Goal: Information Seeking & Learning: Learn about a topic

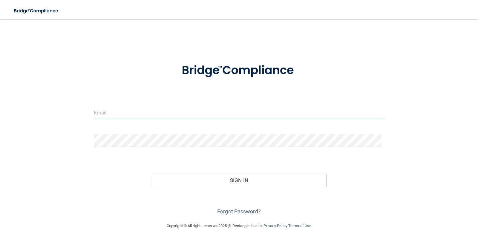
click at [141, 115] on input "email" at bounding box center [239, 112] width 291 height 13
type input "[EMAIL_ADDRESS][DOMAIN_NAME]"
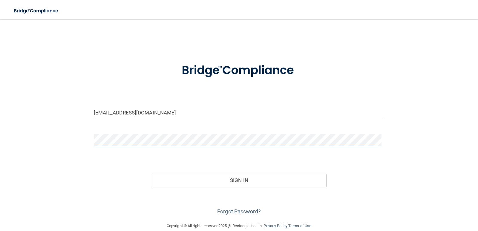
click at [33, 153] on div "b.stewart23@yahoo.com Invalid email/password. You don't have permission to acce…" at bounding box center [239, 120] width 454 height 191
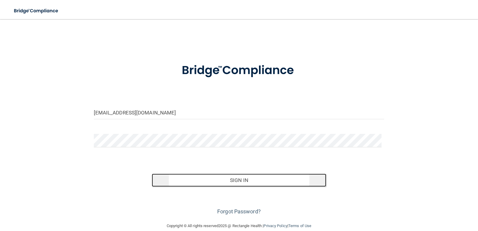
click at [170, 175] on button "Sign In" at bounding box center [239, 180] width 174 height 13
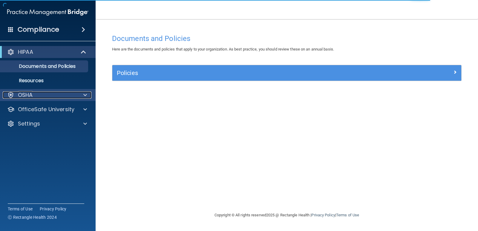
click at [29, 95] on p "OSHA" at bounding box center [25, 94] width 15 height 7
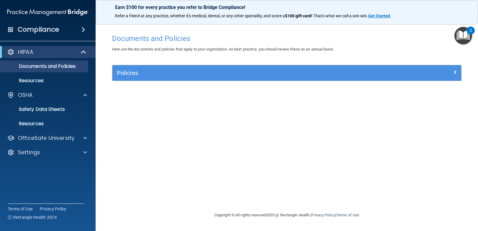
click at [171, 169] on div "Documents and Policies Here are the documents and policies that apply to your o…" at bounding box center [287, 121] width 358 height 180
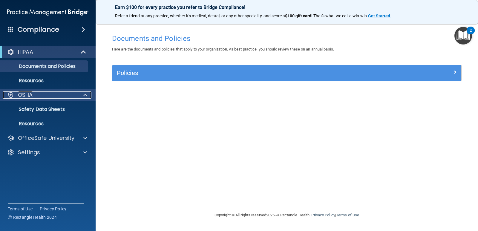
click at [33, 96] on p "OSHA" at bounding box center [25, 94] width 15 height 7
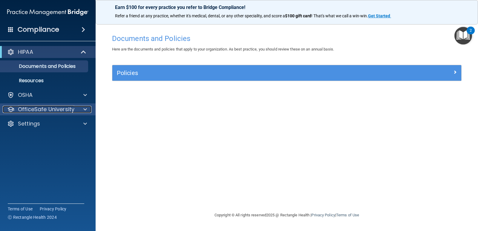
click at [34, 106] on p "OfficeSafe University" at bounding box center [46, 109] width 56 height 7
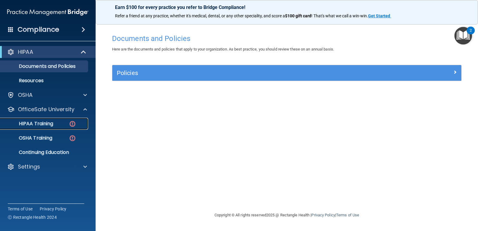
click at [44, 126] on p "HIPAA Training" at bounding box center [28, 124] width 49 height 6
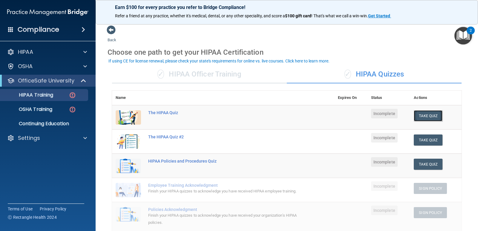
click at [416, 115] on button "Take Quiz" at bounding box center [428, 115] width 29 height 11
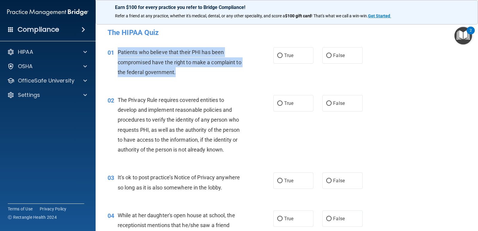
drag, startPoint x: 181, startPoint y: 74, endPoint x: 116, endPoint y: 57, distance: 66.7
click at [116, 57] on div "01 Patients who believe that their PHI has been compromised have the right to m…" at bounding box center [191, 63] width 184 height 33
copy div "Patients who believe that their PHI has been compromised have the right to make…"
click at [280, 54] on input "True" at bounding box center [279, 55] width 5 height 4
radio input "true"
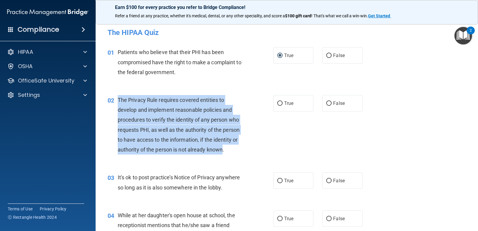
drag, startPoint x: 223, startPoint y: 152, endPoint x: 119, endPoint y: 99, distance: 117.0
click at [119, 99] on span "The Privacy Rule requires covered entities to develop and implement reasonable …" at bounding box center [179, 125] width 122 height 56
copy span "The Privacy Rule requires covered entities to develop and implement reasonable …"
click at [277, 104] on input "True" at bounding box center [279, 103] width 5 height 4
radio input "true"
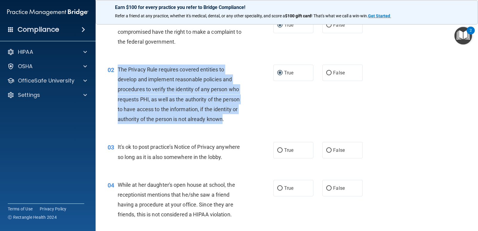
scroll to position [60, 0]
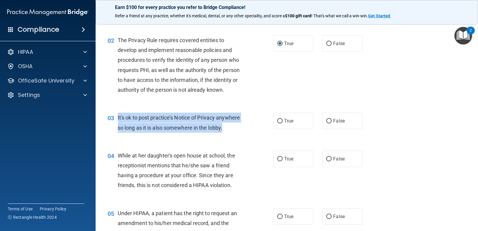
drag, startPoint x: 226, startPoint y: 131, endPoint x: 117, endPoint y: 116, distance: 110.1
click at [117, 116] on div "03 It's ok to post practice’s Notice of Privacy anywhere so long as it is also …" at bounding box center [191, 124] width 184 height 23
copy div "It's ok to post practice’s Notice of Privacy anywhere so long as it is also som…"
click at [326, 119] on input "False" at bounding box center [328, 121] width 5 height 4
radio input "true"
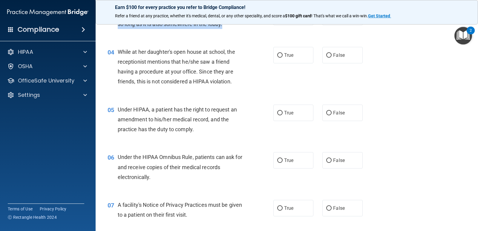
scroll to position [179, 0]
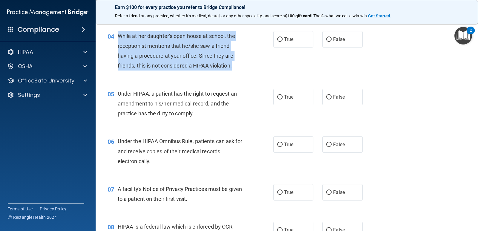
drag, startPoint x: 235, startPoint y: 68, endPoint x: 113, endPoint y: 37, distance: 125.3
click at [113, 37] on div "04 While at her daughter's open house at school, the receptionist mentions that…" at bounding box center [191, 52] width 184 height 43
copy div "While at her daughter's open house at school, the receptionist mentions that he…"
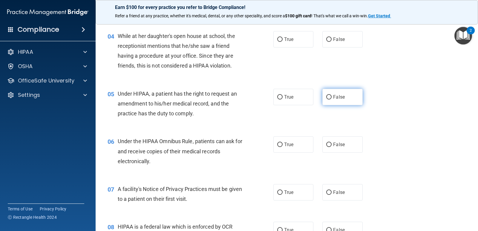
click at [323, 96] on label "False" at bounding box center [342, 97] width 40 height 16
click at [326, 96] on input "False" at bounding box center [328, 97] width 5 height 4
radio input "true"
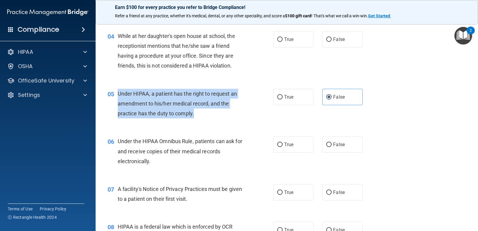
drag, startPoint x: 206, startPoint y: 111, endPoint x: 114, endPoint y: 95, distance: 93.4
click at [114, 95] on div "05 Under HIPAA, a patient has the right to request an amendment to his/her medi…" at bounding box center [191, 105] width 184 height 33
copy div "Under HIPAA, a patient has the right to request an amendment to his/her medical…"
click at [327, 40] on input "False" at bounding box center [328, 39] width 5 height 4
radio input "true"
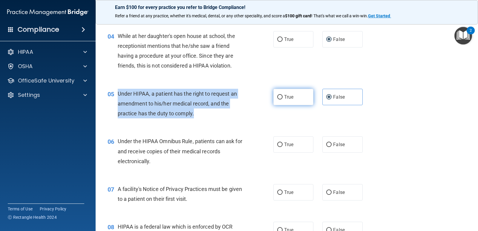
click at [278, 99] on input "True" at bounding box center [279, 97] width 5 height 4
radio input "true"
radio input "false"
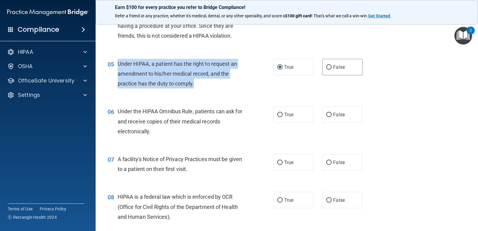
scroll to position [239, 0]
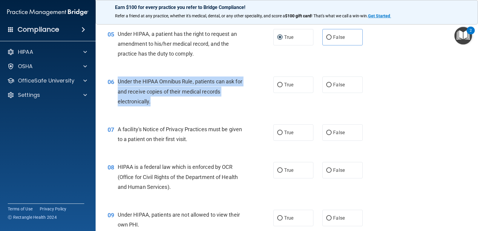
drag, startPoint x: 164, startPoint y: 106, endPoint x: 119, endPoint y: 84, distance: 50.2
click at [119, 84] on div "Under the HIPAA Omnibus Rule, patients can ask for and receive copies of their …" at bounding box center [183, 91] width 131 height 30
copy span "Under the HIPAA Omnibus Rule, patients can ask for and receive copies of their …"
click at [277, 85] on input "True" at bounding box center [279, 85] width 5 height 4
radio input "true"
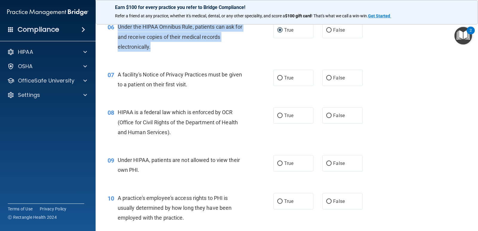
scroll to position [299, 0]
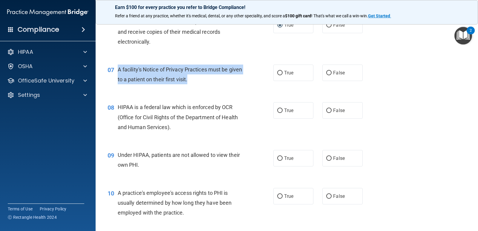
drag, startPoint x: 209, startPoint y: 79, endPoint x: 119, endPoint y: 74, distance: 90.3
click at [119, 74] on div "A facility's Notice of Privacy Practices must be given to a patient on their fi…" at bounding box center [183, 75] width 131 height 20
copy span "A facility's Notice of Privacy Practices must be given to a patient on their fi…"
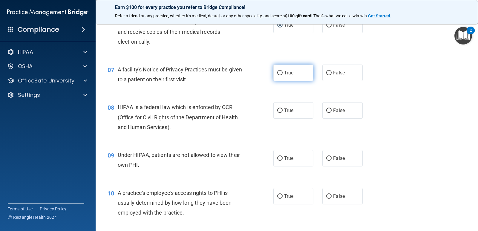
click at [274, 68] on label "True" at bounding box center [293, 73] width 40 height 16
click at [277, 71] on input "True" at bounding box center [279, 73] width 5 height 4
radio input "true"
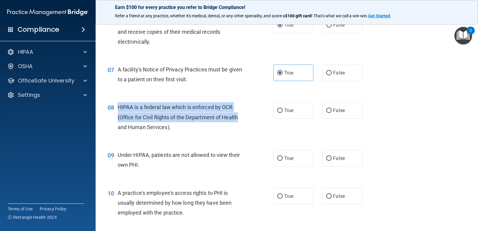
drag, startPoint x: 224, startPoint y: 125, endPoint x: 117, endPoint y: 108, distance: 108.5
click at [117, 108] on div "08 HIPAA is a federal law which is enforced by OCR (Office for Civil Rights of …" at bounding box center [191, 118] width 184 height 33
drag, startPoint x: 198, startPoint y: 129, endPoint x: 113, endPoint y: 96, distance: 91.8
click at [113, 96] on div "08 HIPAA is a federal law which is enforced by OCR (Office for Civil Rights of …" at bounding box center [286, 119] width 367 height 48
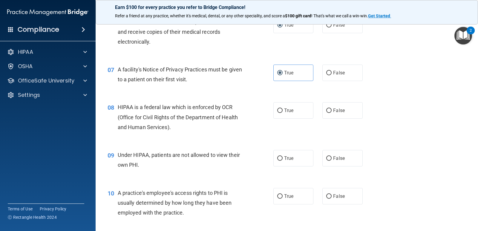
click at [185, 138] on div "08 HIPAA is a federal law which is enforced by OCR (Office for Civil Rights of …" at bounding box center [286, 119] width 367 height 48
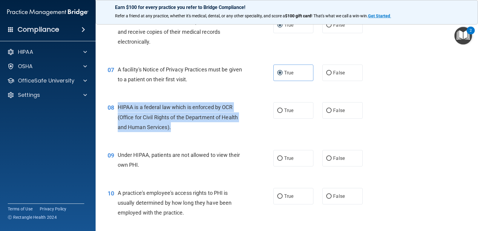
drag, startPoint x: 178, startPoint y: 131, endPoint x: 119, endPoint y: 108, distance: 63.8
click at [119, 108] on div "HIPAA is a federal law which is enforced by OCR (Office for Civil Rights of the…" at bounding box center [183, 117] width 131 height 30
copy span "HIPAA is a federal law which is enforced by OCR (Office for Civil Rights of the…"
click at [277, 111] on input "True" at bounding box center [279, 110] width 5 height 4
radio input "true"
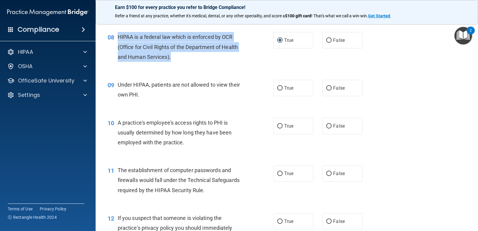
scroll to position [388, 0]
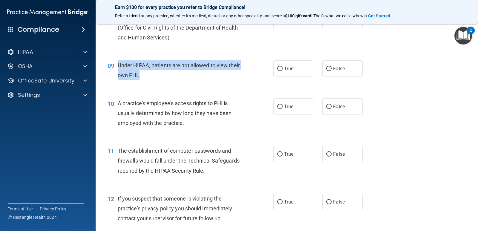
drag, startPoint x: 144, startPoint y: 78, endPoint x: 114, endPoint y: 66, distance: 32.6
click at [114, 66] on div "09 Under HIPAA, patients are not allowed to view their own PHI." at bounding box center [191, 71] width 184 height 23
copy div "Under HIPAA, patients are not allowed to view their own PHI."
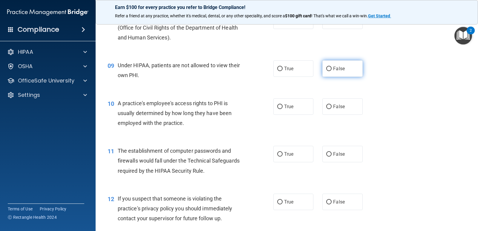
click at [326, 73] on label "False" at bounding box center [342, 68] width 40 height 16
click at [326, 71] on input "False" at bounding box center [328, 69] width 5 height 4
radio input "true"
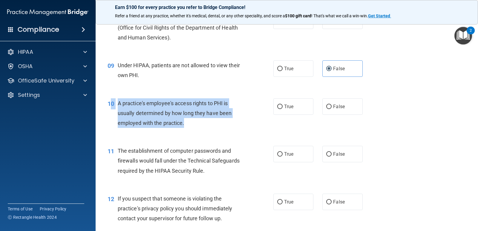
drag, startPoint x: 193, startPoint y: 125, endPoint x: 111, endPoint y: 101, distance: 86.0
click at [111, 101] on div "10 A practice's employee's access rights to PHI is usually determined by how lo…" at bounding box center [191, 114] width 184 height 33
click at [129, 113] on span "A practice's employee's access rights to PHI is usually determined by how long …" at bounding box center [175, 113] width 114 height 26
drag, startPoint x: 196, startPoint y: 126, endPoint x: 119, endPoint y: 104, distance: 80.1
click at [119, 104] on div "A practice's employee's access rights to PHI is usually determined by how long …" at bounding box center [183, 113] width 131 height 30
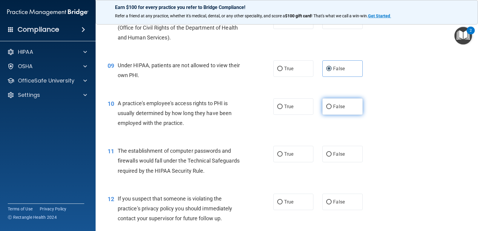
click at [329, 105] on label "False" at bounding box center [342, 106] width 40 height 16
click at [329, 105] on input "False" at bounding box center [328, 107] width 5 height 4
radio input "true"
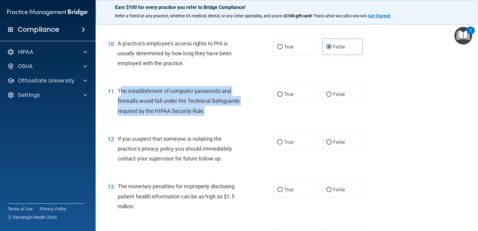
drag, startPoint x: 209, startPoint y: 111, endPoint x: 119, endPoint y: 91, distance: 91.8
click at [119, 91] on div "The establishment of computer passwords and firewalls would fall under the Tech…" at bounding box center [183, 101] width 131 height 30
click at [202, 109] on span "The establishment of computer passwords and firewalls would fall under the Tech…" at bounding box center [179, 101] width 122 height 26
drag, startPoint x: 209, startPoint y: 113, endPoint x: 114, endPoint y: 87, distance: 98.5
click at [114, 87] on div "11 The establishment of computer passwords and firewalls would fall under the T…" at bounding box center [191, 102] width 184 height 33
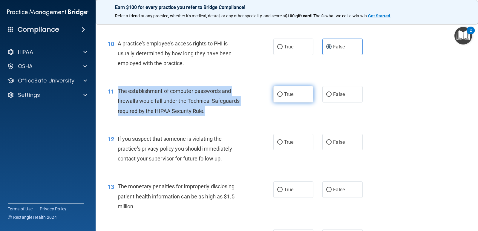
click at [277, 93] on input "True" at bounding box center [279, 94] width 5 height 4
radio input "true"
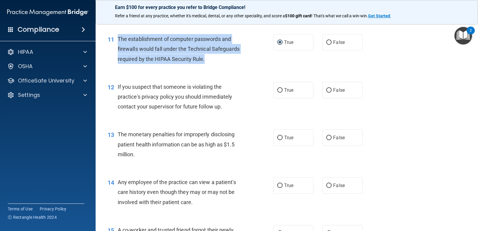
scroll to position [508, 0]
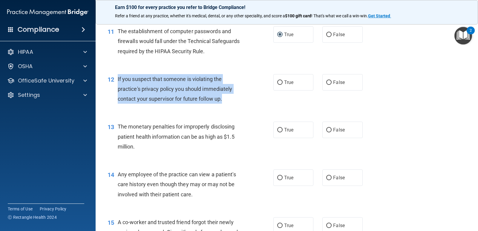
drag, startPoint x: 230, startPoint y: 105, endPoint x: 117, endPoint y: 81, distance: 115.1
click at [117, 81] on div "12 If you suspect that someone is violating the practice's privacy policy you s…" at bounding box center [191, 90] width 184 height 33
click at [278, 82] on input "True" at bounding box center [279, 82] width 5 height 4
radio input "true"
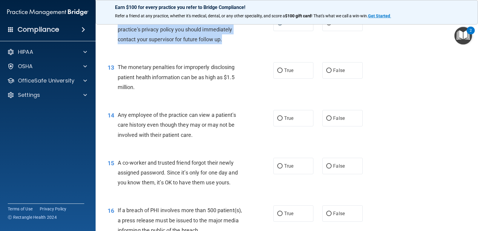
scroll to position [568, 0]
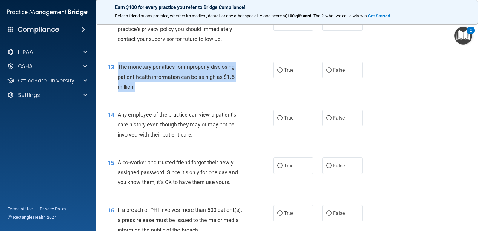
drag, startPoint x: 148, startPoint y: 94, endPoint x: 117, endPoint y: 67, distance: 40.9
click at [117, 67] on div "13 The monetary penalties for improperly disclosing patient health information …" at bounding box center [191, 78] width 184 height 33
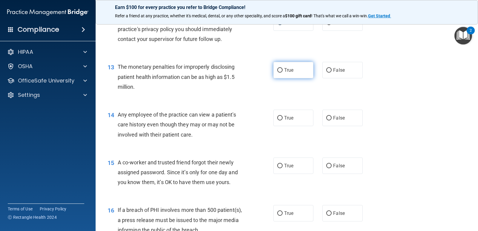
click at [280, 74] on label "True" at bounding box center [293, 70] width 40 height 16
click at [280, 73] on input "True" at bounding box center [279, 70] width 5 height 4
radio input "true"
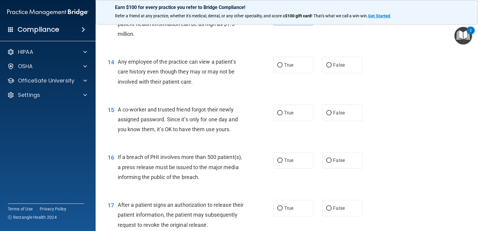
scroll to position [627, 0]
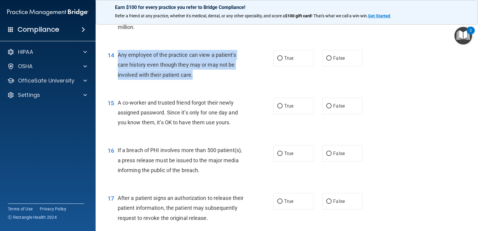
drag, startPoint x: 199, startPoint y: 75, endPoint x: 119, endPoint y: 57, distance: 82.0
click at [119, 57] on div "Any employee of the practice can view a patient's care history even though they…" at bounding box center [183, 65] width 131 height 30
click at [328, 59] on input "False" at bounding box center [328, 58] width 5 height 4
radio input "true"
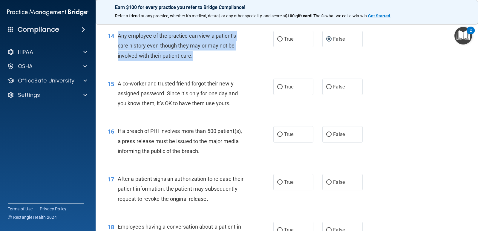
scroll to position [657, 0]
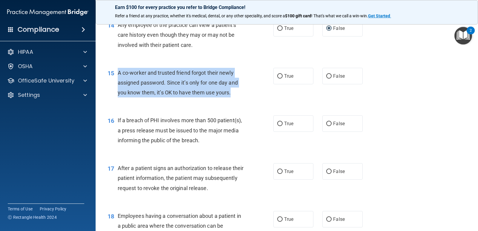
drag, startPoint x: 235, startPoint y: 94, endPoint x: 119, endPoint y: 76, distance: 117.6
click at [119, 76] on div "A co-worker and trusted friend forgot their newly assigned password. Since it’s…" at bounding box center [183, 83] width 131 height 30
click at [237, 97] on div "A co-worker and trusted friend forgot their newly assigned password. Since it’s…" at bounding box center [183, 83] width 131 height 30
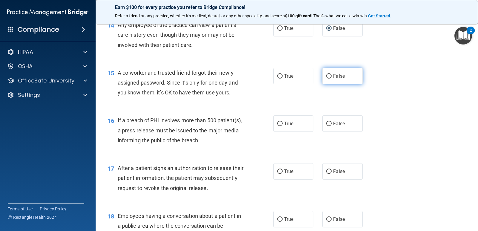
click at [327, 77] on input "False" at bounding box center [328, 76] width 5 height 4
radio input "true"
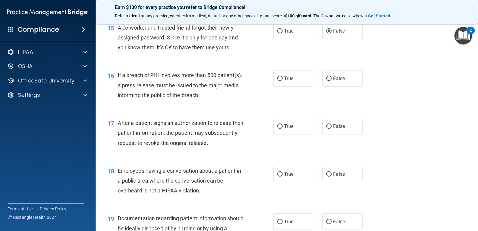
scroll to position [717, 0]
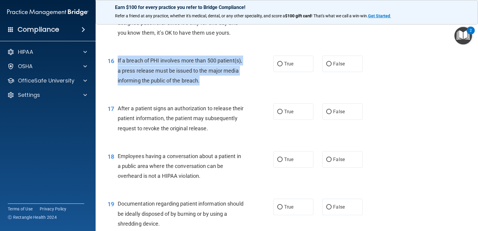
drag, startPoint x: 240, startPoint y: 83, endPoint x: 115, endPoint y: 66, distance: 126.6
click at [115, 66] on div "16 If a breach of PHI involves more than 500 patient(s), a press release must b…" at bounding box center [191, 72] width 184 height 33
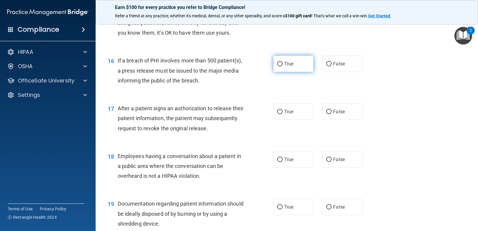
click at [282, 66] on label "True" at bounding box center [293, 64] width 40 height 16
click at [282, 66] on input "True" at bounding box center [279, 64] width 5 height 4
radio input "true"
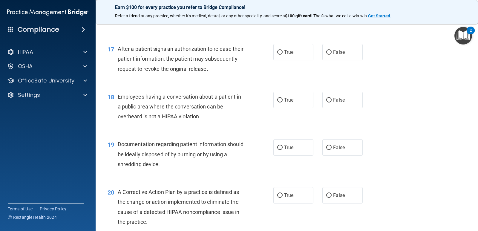
scroll to position [777, 0]
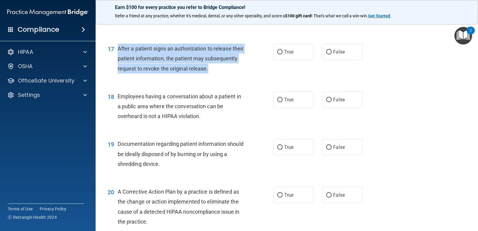
drag, startPoint x: 244, startPoint y: 71, endPoint x: 117, endPoint y: 47, distance: 128.6
click at [118, 47] on div "After a patient signs an authorization to release their patient information, th…" at bounding box center [183, 59] width 131 height 30
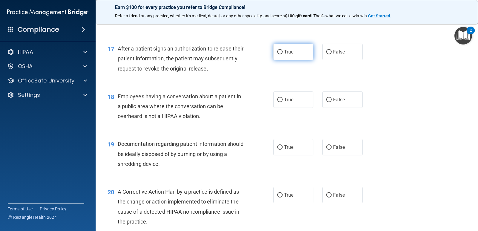
click at [290, 52] on span "True" at bounding box center [288, 52] width 9 height 6
click at [283, 52] on input "True" at bounding box center [279, 52] width 5 height 4
radio input "true"
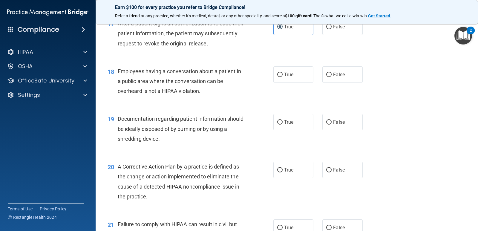
scroll to position [836, 0]
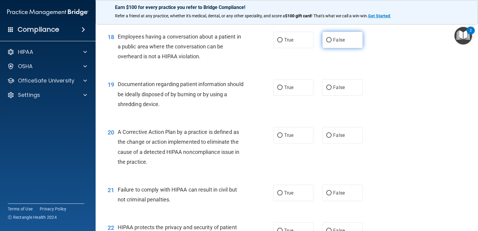
click at [326, 42] on input "False" at bounding box center [328, 40] width 5 height 4
radio input "true"
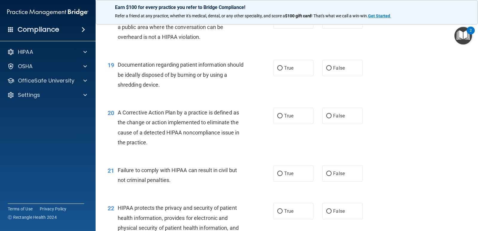
scroll to position [866, 0]
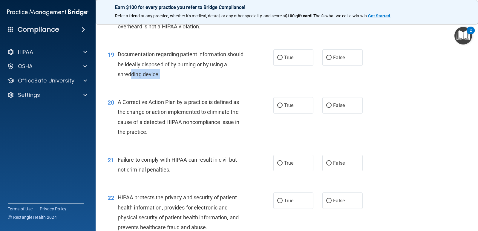
drag, startPoint x: 166, startPoint y: 76, endPoint x: 137, endPoint y: 71, distance: 29.1
click at [137, 71] on div "Documentation regarding patient information should be ideally disposed of by bu…" at bounding box center [183, 64] width 131 height 30
click at [180, 76] on div "Documentation regarding patient information should be ideally disposed of by bu…" at bounding box center [183, 64] width 131 height 30
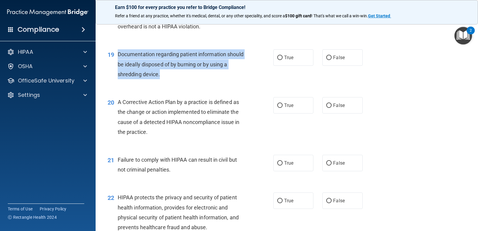
drag, startPoint x: 180, startPoint y: 76, endPoint x: 119, endPoint y: 59, distance: 63.0
click at [119, 59] on div "Documentation regarding patient information should be ideally disposed of by bu…" at bounding box center [183, 64] width 131 height 30
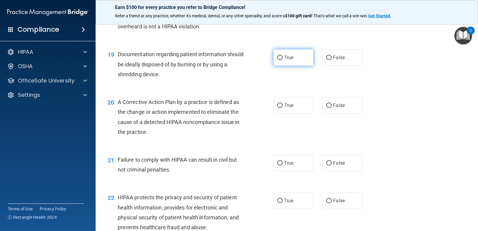
click at [288, 61] on label "True" at bounding box center [293, 57] width 40 height 16
click at [283, 60] on input "True" at bounding box center [279, 58] width 5 height 4
radio input "true"
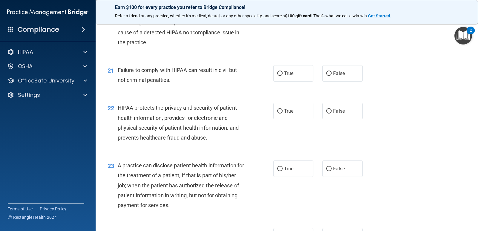
scroll to position [926, 0]
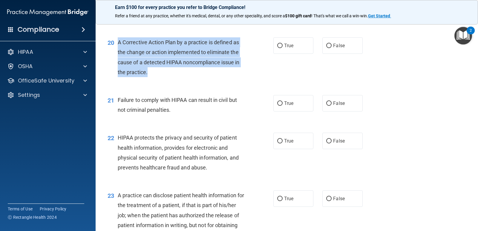
drag, startPoint x: 148, startPoint y: 72, endPoint x: 117, endPoint y: 46, distance: 40.2
click at [118, 46] on div "A Corrective Action Plan by a practice is defined as the change or action imple…" at bounding box center [183, 57] width 131 height 40
click at [277, 46] on input "True" at bounding box center [279, 46] width 5 height 4
radio input "true"
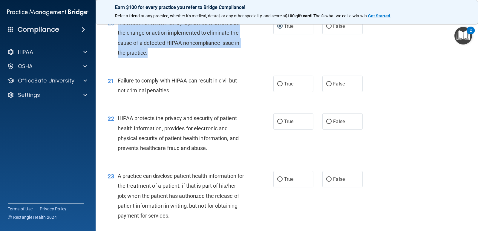
scroll to position [956, 0]
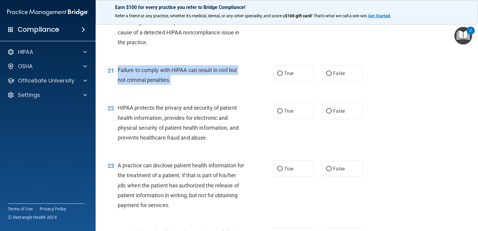
drag, startPoint x: 173, startPoint y: 81, endPoint x: 118, endPoint y: 69, distance: 56.5
click at [118, 69] on div "Failure to comply with HIPAA can result in civil but not criminal penalties." at bounding box center [183, 75] width 131 height 20
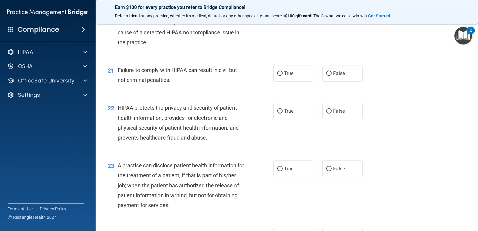
drag, startPoint x: 116, startPoint y: 67, endPoint x: 223, endPoint y: 77, distance: 107.5
click at [223, 77] on div "Failure to comply with HIPAA can result in civil but not criminal penalties." at bounding box center [183, 75] width 131 height 20
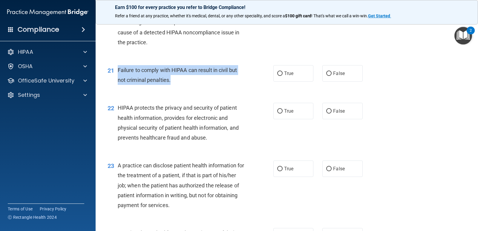
drag, startPoint x: 171, startPoint y: 78, endPoint x: 119, endPoint y: 68, distance: 52.6
click at [119, 68] on span "Failure to comply with HIPAA can result in civil but not criminal penalties." at bounding box center [177, 75] width 119 height 16
click at [326, 71] on input "False" at bounding box center [328, 73] width 5 height 4
radio input "true"
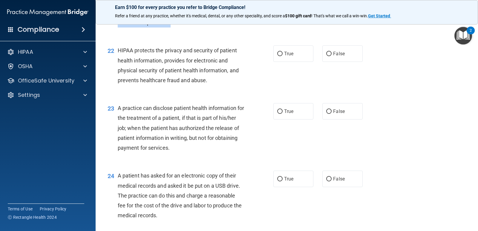
scroll to position [1016, 0]
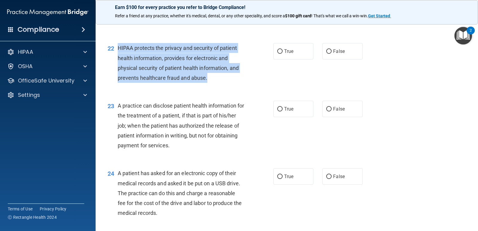
drag, startPoint x: 224, startPoint y: 80, endPoint x: 117, endPoint y: 44, distance: 113.2
click at [117, 44] on div "22 HIPAA protects the privacy and security of patient health information, provi…" at bounding box center [191, 64] width 184 height 43
click at [277, 52] on input "True" at bounding box center [279, 51] width 5 height 4
radio input "true"
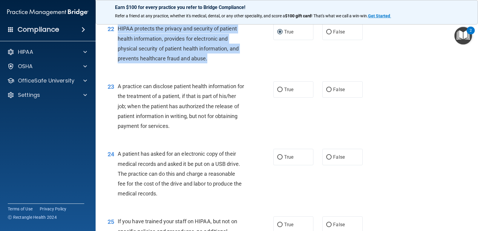
scroll to position [1046, 0]
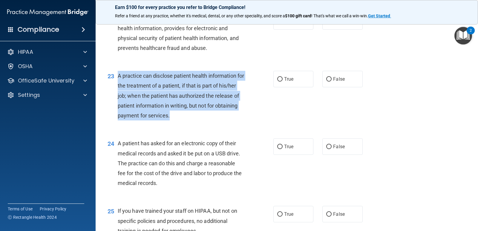
drag, startPoint x: 202, startPoint y: 122, endPoint x: 118, endPoint y: 74, distance: 96.8
click at [118, 74] on div "23 A practice can disclose patient health information for the treatment of a pa…" at bounding box center [191, 97] width 184 height 53
click at [326, 78] on input "False" at bounding box center [328, 79] width 5 height 4
radio input "true"
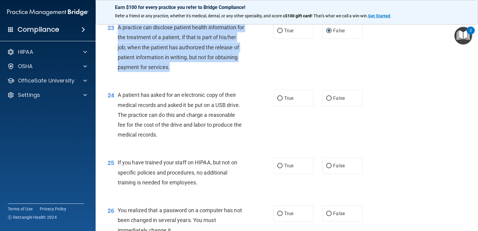
scroll to position [1105, 0]
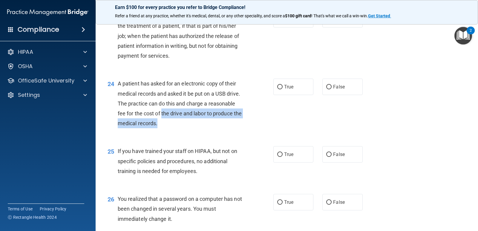
drag, startPoint x: 183, startPoint y: 124, endPoint x: 163, endPoint y: 116, distance: 22.6
click at [163, 116] on div "A patient has asked for an electronic copy of their medical records and asked i…" at bounding box center [183, 104] width 131 height 50
click at [199, 129] on div "24 A patient has asked for an electronic copy of their medical records and aske…" at bounding box center [191, 105] width 184 height 53
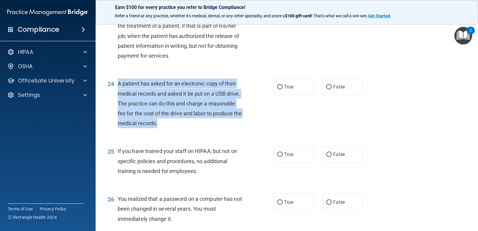
drag, startPoint x: 173, startPoint y: 122, endPoint x: 117, endPoint y: 88, distance: 65.2
click at [118, 88] on div "A patient has asked for an electronic copy of their medical records and asked i…" at bounding box center [183, 104] width 131 height 50
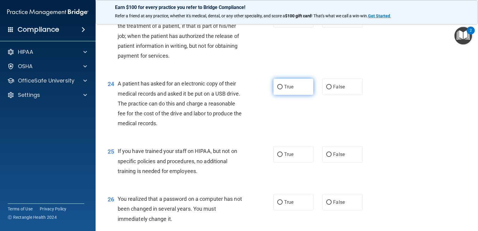
click at [273, 82] on label "True" at bounding box center [293, 87] width 40 height 16
click at [277, 85] on input "True" at bounding box center [279, 87] width 5 height 4
radio input "true"
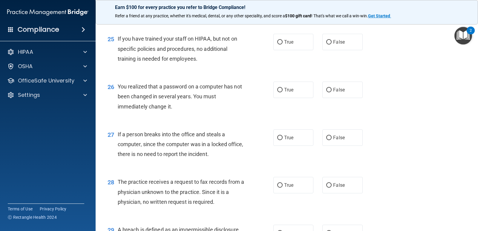
scroll to position [1225, 0]
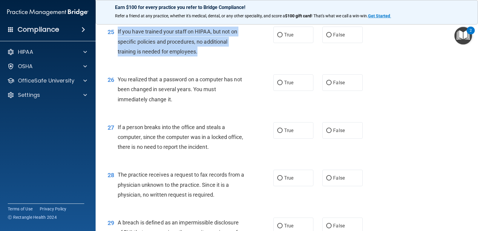
drag, startPoint x: 203, startPoint y: 54, endPoint x: 117, endPoint y: 31, distance: 88.9
click at [117, 31] on div "25 If you have trained your staff on HIPAA, but not on specific policies and pr…" at bounding box center [191, 43] width 184 height 33
click at [326, 34] on input "False" at bounding box center [328, 35] width 5 height 4
radio input "true"
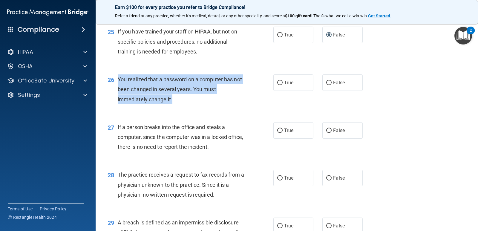
drag, startPoint x: 179, startPoint y: 103, endPoint x: 117, endPoint y: 78, distance: 66.8
click at [117, 78] on div "26 You realized that a password on a computer has not been changed in several y…" at bounding box center [191, 90] width 184 height 33
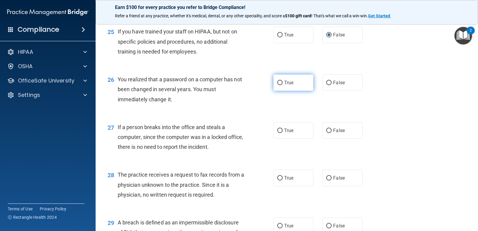
click at [281, 84] on label "True" at bounding box center [293, 82] width 40 height 16
click at [281, 84] on input "True" at bounding box center [279, 83] width 5 height 4
radio input "true"
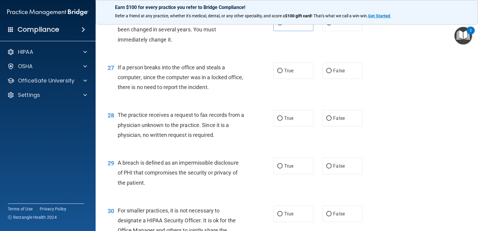
scroll to position [1255, 0]
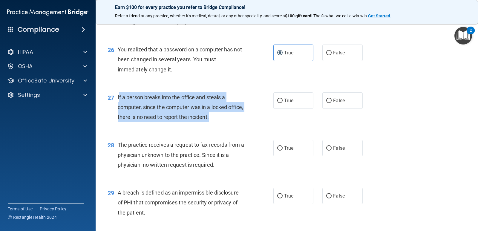
drag, startPoint x: 226, startPoint y: 116, endPoint x: 119, endPoint y: 97, distance: 107.7
click at [119, 97] on span "If a person breaks into the office and steals a computer, since the computer wa…" at bounding box center [180, 107] width 125 height 26
click at [259, 122] on div "27 If a person breaks into the office and steals a computer, since the computer…" at bounding box center [191, 108] width 184 height 33
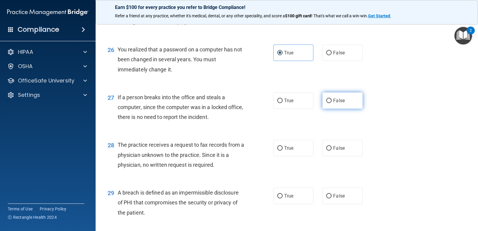
click at [329, 103] on input "False" at bounding box center [328, 101] width 5 height 4
radio input "true"
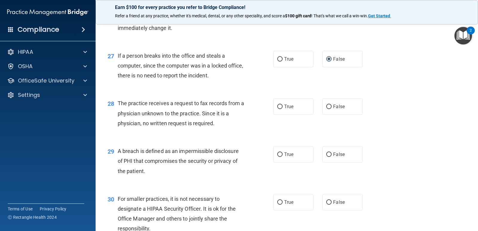
scroll to position [1314, 0]
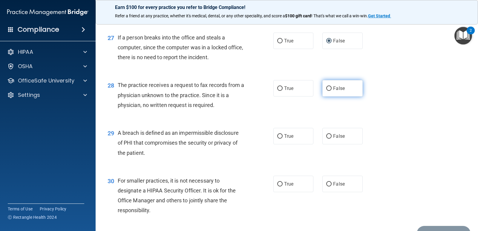
click at [334, 88] on span "False" at bounding box center [339, 88] width 12 height 6
click at [332, 88] on input "False" at bounding box center [328, 88] width 5 height 4
radio input "true"
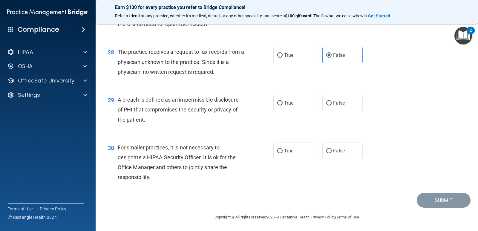
scroll to position [1348, 0]
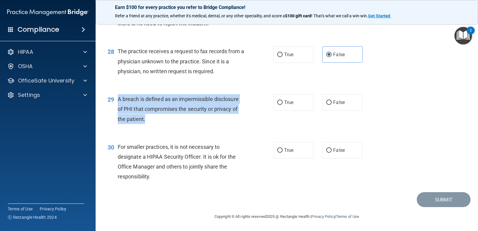
drag, startPoint x: 148, startPoint y: 120, endPoint x: 119, endPoint y: 99, distance: 35.4
click at [119, 99] on div "A breach is defined as an impermissible disclosure of PHI that compromises the …" at bounding box center [183, 109] width 131 height 30
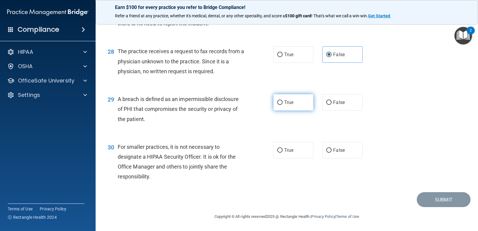
click at [273, 102] on label "True" at bounding box center [293, 102] width 40 height 16
click at [277, 102] on input "True" at bounding box center [279, 102] width 5 height 4
radio input "true"
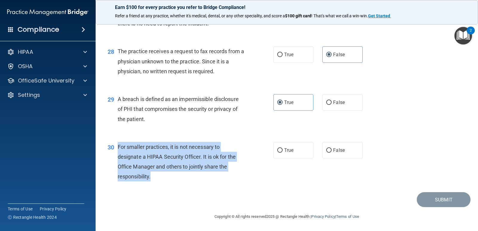
drag, startPoint x: 157, startPoint y: 181, endPoint x: 114, endPoint y: 151, distance: 52.5
click at [114, 151] on div "30 For smaller practices, it is not necessary to designate a HIPAA Security Off…" at bounding box center [191, 163] width 184 height 43
click at [326, 150] on input "False" at bounding box center [328, 150] width 5 height 4
radio input "true"
click at [417, 197] on button "Submit" at bounding box center [444, 199] width 54 height 15
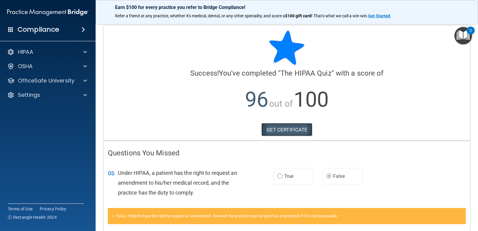
click at [291, 131] on link "GET CERTIFICATE" at bounding box center [286, 129] width 51 height 13
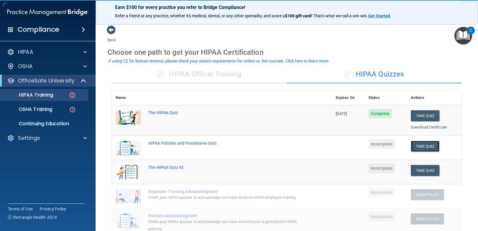
click at [414, 146] on button "Take Quiz" at bounding box center [425, 146] width 29 height 11
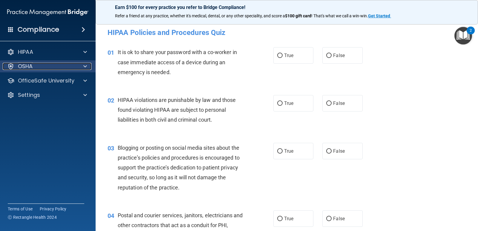
click at [42, 65] on div "OSHA" at bounding box center [40, 66] width 74 height 7
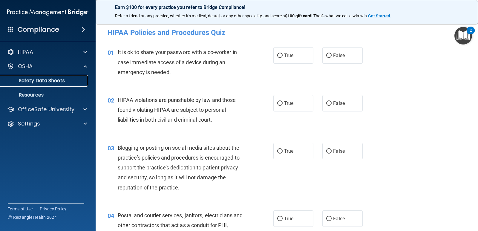
click at [45, 80] on p "Safety Data Sheets" at bounding box center [45, 81] width 82 height 6
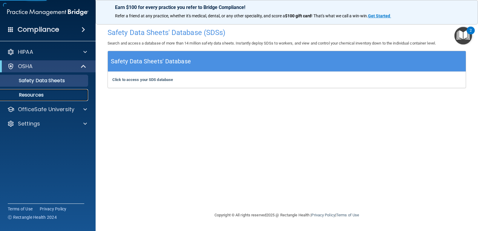
click at [47, 94] on p "Resources" at bounding box center [45, 95] width 82 height 6
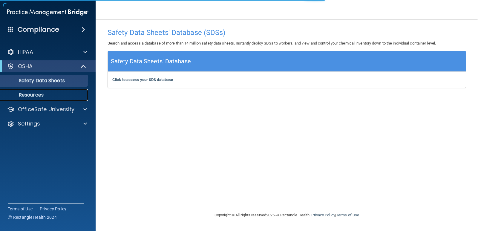
click at [42, 96] on p "Resources" at bounding box center [45, 95] width 82 height 6
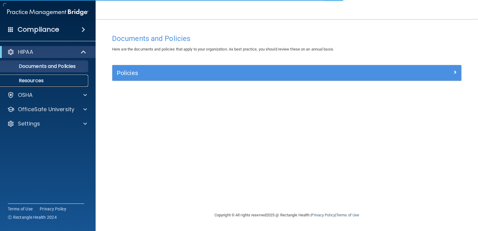
click at [25, 79] on p "Resources" at bounding box center [45, 81] width 82 height 6
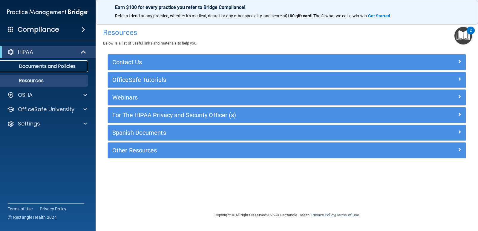
click at [43, 68] on p "Documents and Policies" at bounding box center [45, 66] width 82 height 6
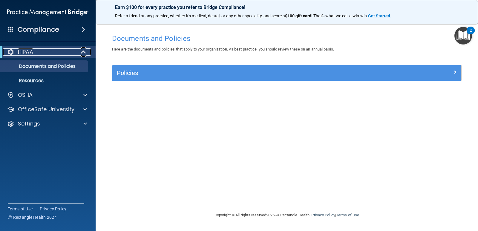
click at [82, 51] on span at bounding box center [84, 51] width 5 height 7
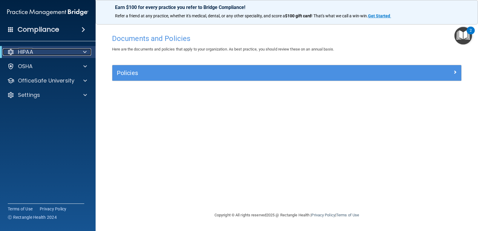
click at [81, 51] on div at bounding box center [83, 51] width 15 height 7
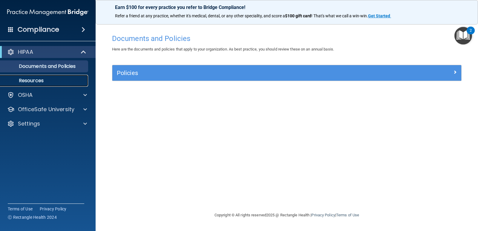
click at [56, 78] on p "Resources" at bounding box center [45, 81] width 82 height 6
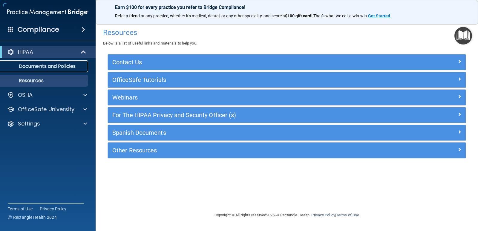
click at [63, 61] on link "Documents and Policies" at bounding box center [41, 66] width 94 height 12
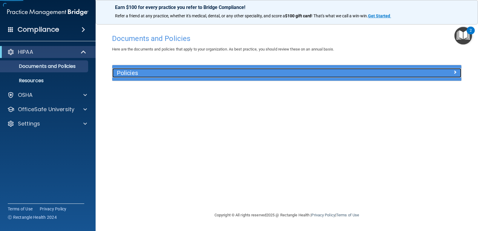
click at [128, 77] on div "Policies" at bounding box center [243, 73] width 262 height 10
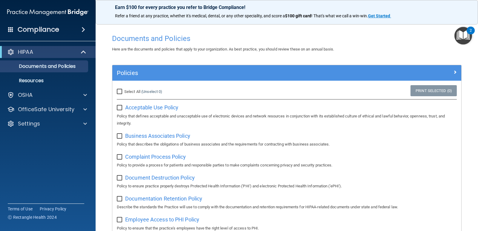
click at [78, 28] on div "Compliance" at bounding box center [48, 29] width 96 height 13
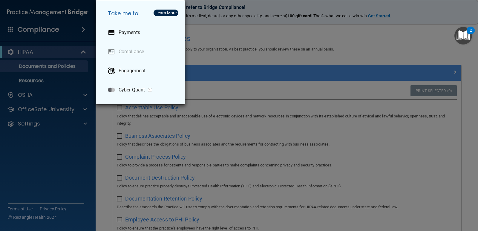
click at [65, 31] on div "Take me to: Payments Compliance Engagement Cyber Quant" at bounding box center [239, 115] width 478 height 231
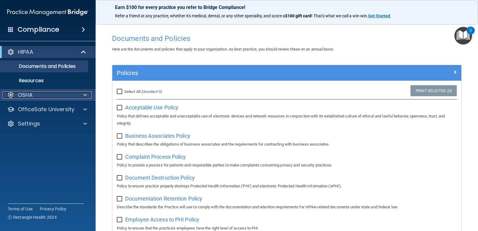
click at [28, 96] on p "OSHA" at bounding box center [25, 94] width 15 height 7
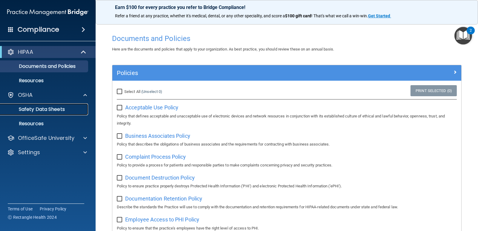
click at [35, 108] on p "Safety Data Sheets" at bounding box center [45, 109] width 82 height 6
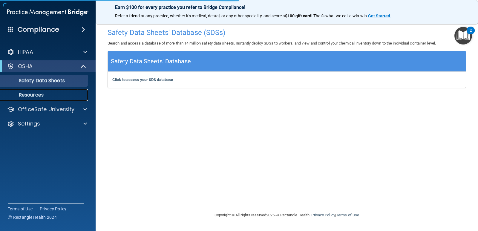
click at [38, 94] on p "Resources" at bounding box center [45, 95] width 82 height 6
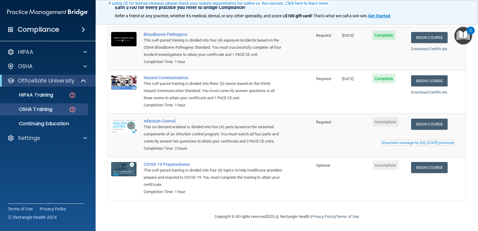
scroll to position [65, 0]
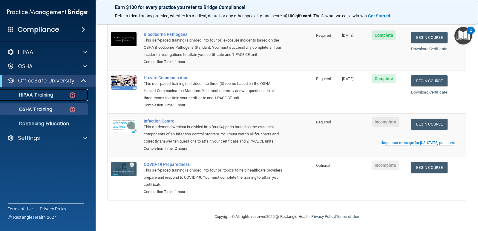
click at [49, 93] on p "HIPAA Training" at bounding box center [28, 95] width 49 height 6
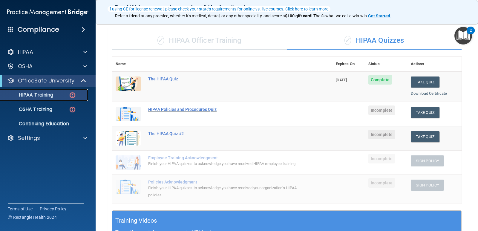
scroll to position [60, 0]
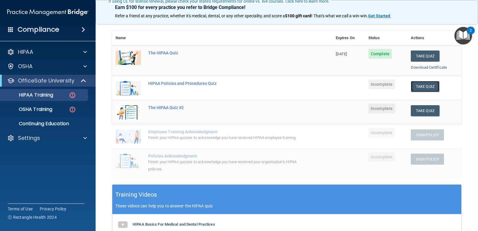
click at [427, 89] on button "Take Quiz" at bounding box center [425, 86] width 29 height 11
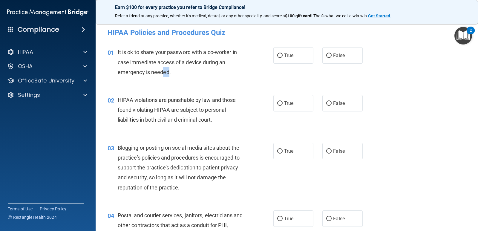
drag, startPoint x: 169, startPoint y: 71, endPoint x: 163, endPoint y: 73, distance: 5.9
click at [163, 73] on span "It is ok to share your password with a co-worker in case immediate access of a …" at bounding box center [177, 62] width 119 height 26
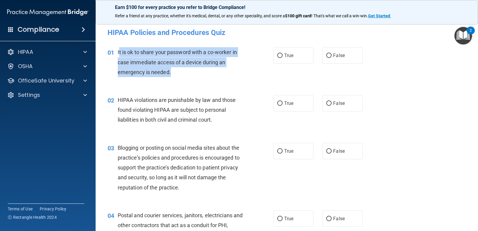
drag, startPoint x: 182, startPoint y: 73, endPoint x: 119, endPoint y: 50, distance: 67.6
click at [119, 50] on div "It is ok to share your password with a co-worker in case immediate access of a …" at bounding box center [183, 62] width 131 height 30
click at [118, 53] on span "It is ok to share your password with a co-worker in case immediate access of a …" at bounding box center [177, 62] width 119 height 26
drag, startPoint x: 116, startPoint y: 50, endPoint x: 171, endPoint y: 76, distance: 61.4
click at [171, 76] on div "01 It is ok to share your password with a co-worker in case immediate access of…" at bounding box center [191, 63] width 184 height 33
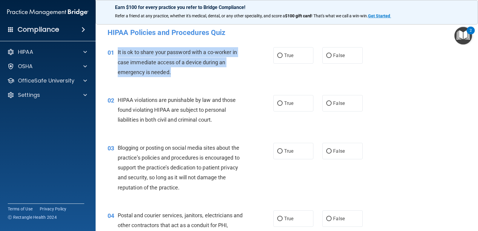
copy div "It is ok to share your password with a co-worker in case immediate access of a …"
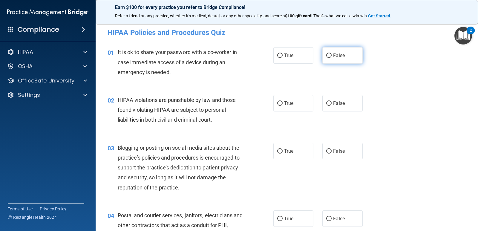
click at [333, 55] on span "False" at bounding box center [339, 56] width 12 height 6
click at [331, 55] on input "False" at bounding box center [328, 55] width 5 height 4
radio input "true"
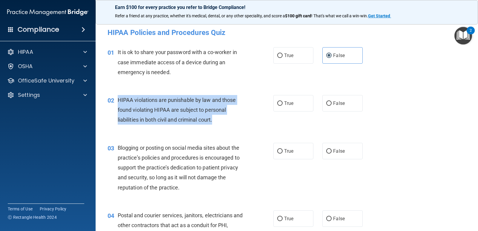
drag, startPoint x: 223, startPoint y: 126, endPoint x: 119, endPoint y: 98, distance: 107.7
click at [119, 98] on div "02 HIPAA violations are punishable by law and those found violating HIPAA are s…" at bounding box center [191, 111] width 184 height 33
copy span "HIPAA violations are punishable by law and those found violating HIPAA are subj…"
click at [277, 105] on input "True" at bounding box center [279, 103] width 5 height 4
radio input "true"
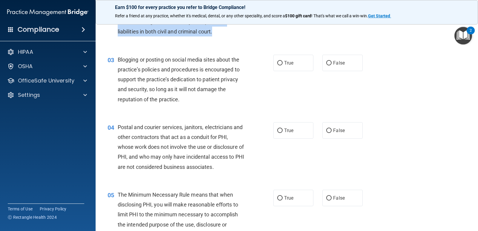
scroll to position [90, 0]
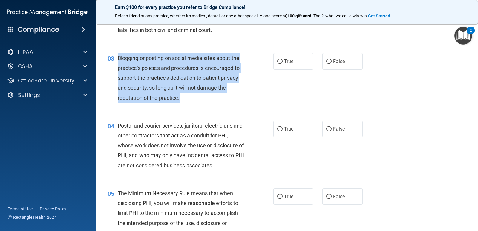
drag, startPoint x: 183, startPoint y: 102, endPoint x: 118, endPoint y: 59, distance: 78.0
click at [118, 59] on div "Blogging or posting on social media sites about the practice’s policies and pro…" at bounding box center [183, 78] width 131 height 50
copy span "Blogging or posting on social media sites about the practice’s policies and pro…"
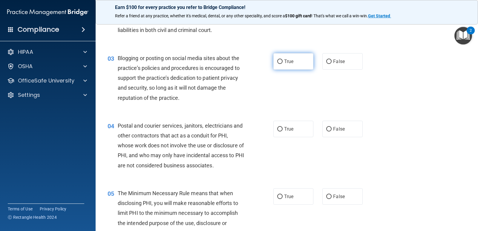
click at [287, 64] on span "True" at bounding box center [288, 62] width 9 height 6
click at [283, 64] on input "True" at bounding box center [279, 61] width 5 height 4
radio input "true"
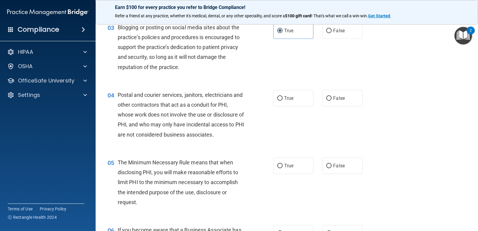
scroll to position [179, 0]
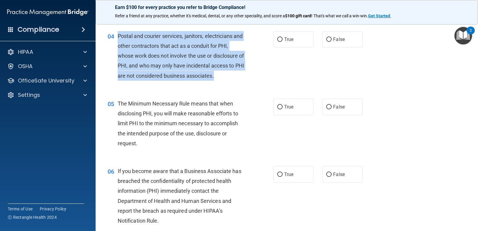
drag, startPoint x: 228, startPoint y: 79, endPoint x: 118, endPoint y: 33, distance: 119.1
click at [118, 33] on div "Postal and courier services, janitors, electricians and other contractors that …" at bounding box center [183, 56] width 131 height 50
copy span "Postal and courier services, janitors, electricians and other contractors that …"
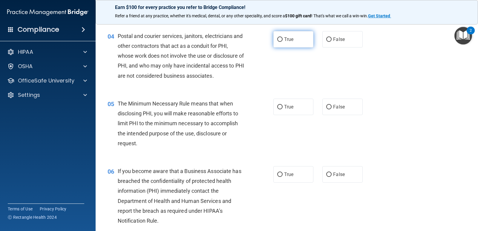
click at [284, 41] on span "True" at bounding box center [288, 39] width 9 height 6
click at [283, 41] on input "True" at bounding box center [279, 39] width 5 height 4
radio input "true"
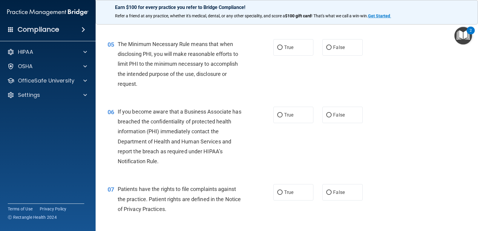
scroll to position [239, 0]
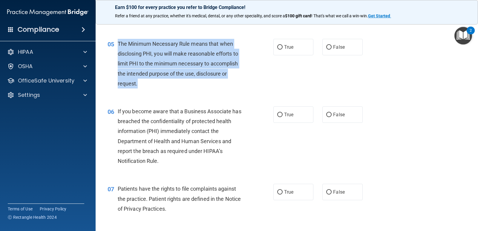
drag, startPoint x: 145, startPoint y: 90, endPoint x: 115, endPoint y: 47, distance: 52.2
click at [115, 47] on div "05 The Minimum Necessary Rule means that when disclosing PHI, you will make rea…" at bounding box center [191, 65] width 184 height 53
copy div "The Minimum Necessary Rule means that when disclosing PHI, you will make reason…"
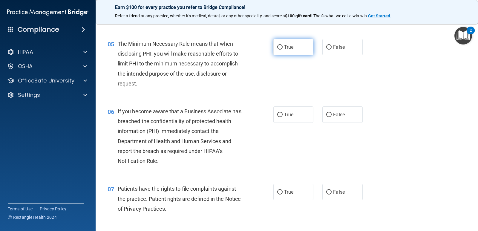
click at [277, 50] on label "True" at bounding box center [293, 47] width 40 height 16
click at [277, 50] on input "True" at bounding box center [279, 47] width 5 height 4
radio input "true"
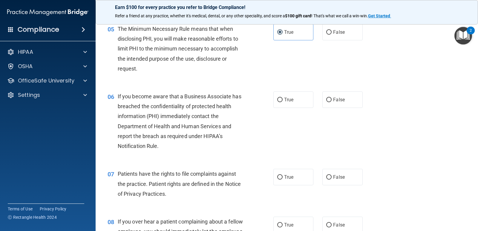
scroll to position [269, 0]
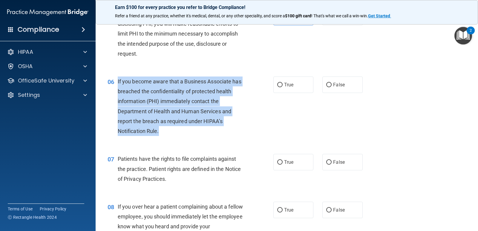
drag, startPoint x: 164, startPoint y: 135, endPoint x: 116, endPoint y: 84, distance: 70.0
click at [116, 84] on div "06 If you become aware that a Business Associate has breached the confidentiali…" at bounding box center [191, 107] width 184 height 62
copy div "If you become aware that a Business Associate has breached the confidentiality …"
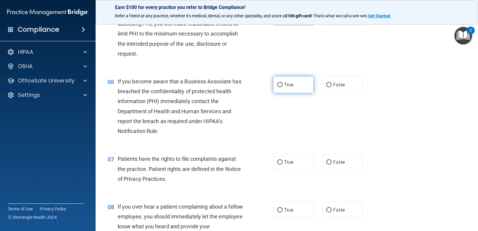
click at [277, 88] on label "True" at bounding box center [293, 84] width 40 height 16
click at [277, 87] on input "True" at bounding box center [279, 85] width 5 height 4
radio input "true"
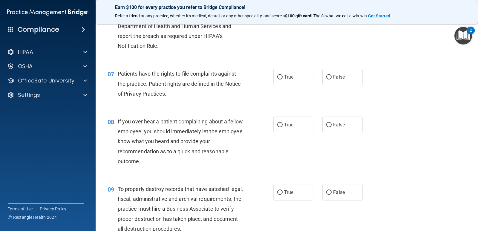
scroll to position [358, 0]
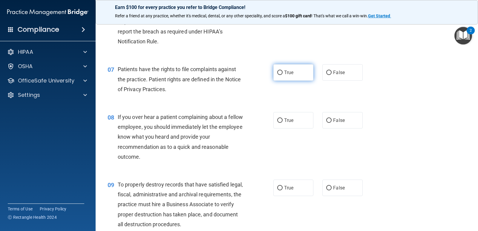
click at [284, 75] on span "True" at bounding box center [288, 73] width 9 height 6
click at [282, 75] on input "True" at bounding box center [279, 73] width 5 height 4
radio input "true"
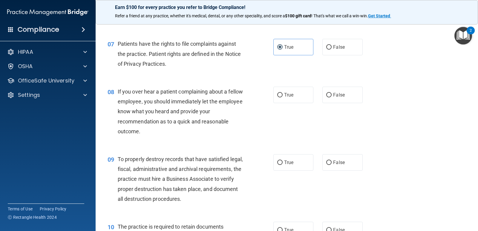
scroll to position [418, 0]
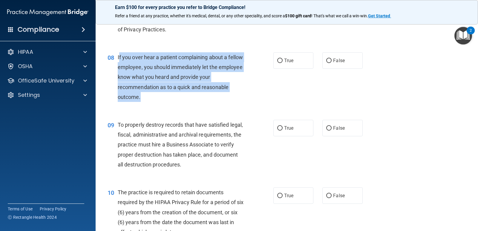
drag, startPoint x: 165, startPoint y: 96, endPoint x: 119, endPoint y: 60, distance: 58.3
click at [119, 60] on div "If you over hear a patient complaining about a fellow employee, you should imme…" at bounding box center [183, 77] width 131 height 50
click at [120, 54] on span "If you over hear a patient complaining about a fellow employee, you should imme…" at bounding box center [180, 77] width 125 height 46
drag, startPoint x: 148, startPoint y: 97, endPoint x: 116, endPoint y: 56, distance: 52.5
click at [116, 56] on div "08 If you over hear a patient complaining about a fellow employee, you should i…" at bounding box center [191, 78] width 184 height 53
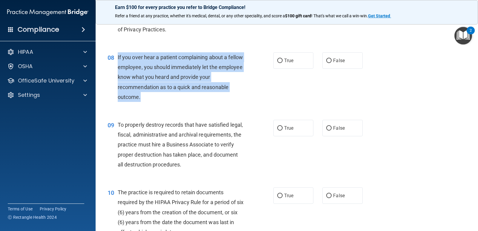
copy div "If you over hear a patient complaining about a fellow employee, you should imme…"
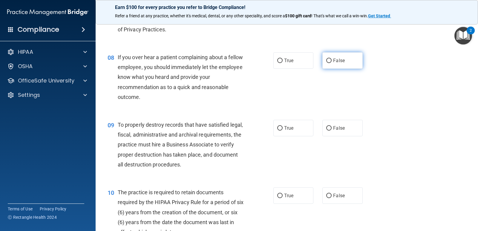
click at [322, 60] on label "False" at bounding box center [342, 60] width 40 height 16
click at [326, 60] on input "False" at bounding box center [328, 61] width 5 height 4
radio input "true"
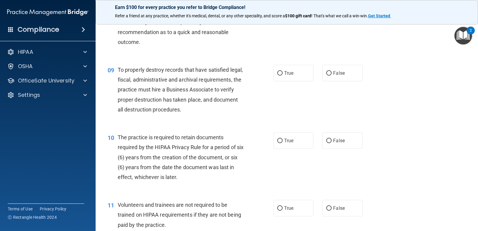
scroll to position [478, 0]
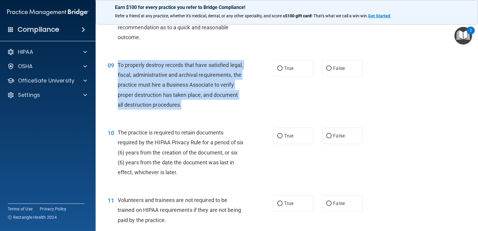
drag, startPoint x: 241, startPoint y: 107, endPoint x: 118, endPoint y: 64, distance: 130.9
click at [118, 64] on div "To properly destroy records that have satisfied legal, fiscal, administrative a…" at bounding box center [183, 85] width 131 height 50
copy span "To properly destroy records that have satisfied legal, fiscal, administrative a…"
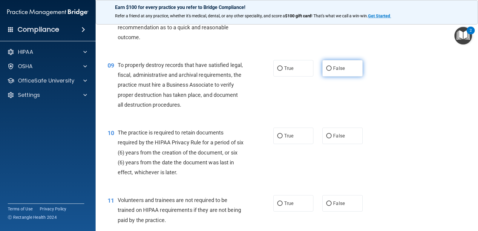
click at [330, 71] on label "False" at bounding box center [342, 68] width 40 height 16
click at [330, 71] on input "False" at bounding box center [328, 68] width 5 height 4
radio input "true"
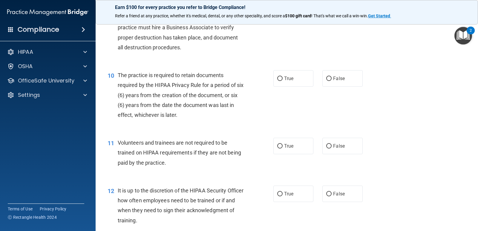
scroll to position [538, 0]
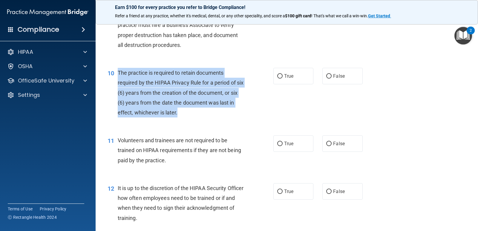
drag, startPoint x: 184, startPoint y: 113, endPoint x: 118, endPoint y: 70, distance: 78.1
click at [118, 70] on div "The practice is required to retain documents required by the HIPAA Privacy Rule…" at bounding box center [183, 93] width 131 height 50
copy span "The practice is required to retain documents required by the HIPAA Privacy Rule…"
drag, startPoint x: 280, startPoint y: 76, endPoint x: 275, endPoint y: 99, distance: 23.2
click at [280, 76] on input "True" at bounding box center [279, 76] width 5 height 4
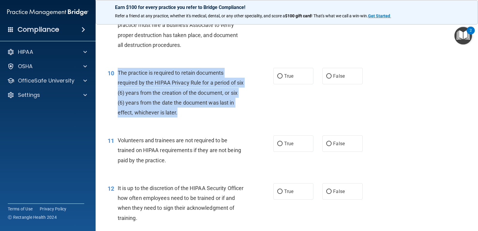
radio input "true"
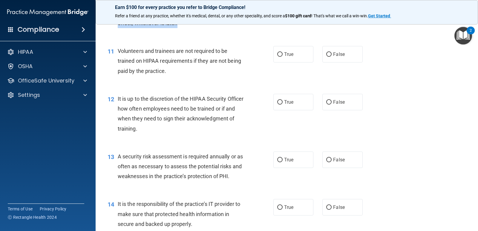
scroll to position [627, 0]
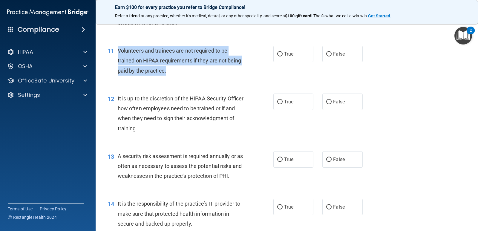
drag, startPoint x: 167, startPoint y: 70, endPoint x: 117, endPoint y: 52, distance: 53.9
click at [117, 52] on div "11 Volunteers and trainees are not required to be trained on HIPAA requirements…" at bounding box center [191, 62] width 184 height 33
copy div "Volunteers and trainees are not required to be trained on HIPAA requirements if…"
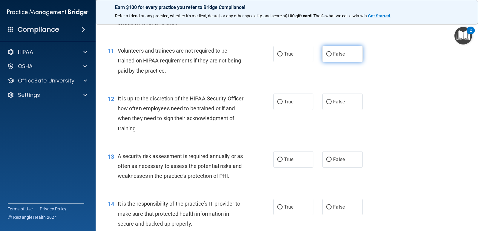
click at [322, 55] on label "False" at bounding box center [342, 54] width 40 height 16
click at [326, 55] on input "False" at bounding box center [328, 54] width 5 height 4
radio input "true"
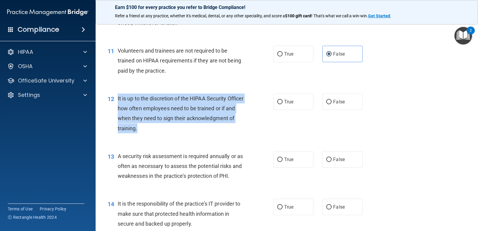
drag, startPoint x: 186, startPoint y: 128, endPoint x: 117, endPoint y: 94, distance: 77.1
click at [117, 94] on div "12 It is up to the discretion of the HIPAA Security Officer how often employees…" at bounding box center [191, 115] width 184 height 43
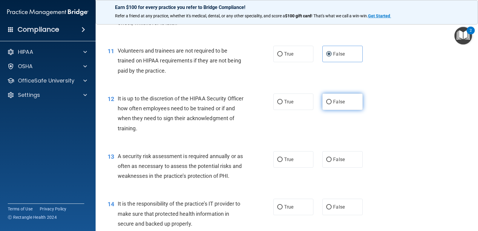
click at [322, 104] on label "False" at bounding box center [342, 102] width 40 height 16
click at [326, 104] on input "False" at bounding box center [328, 102] width 5 height 4
radio input "true"
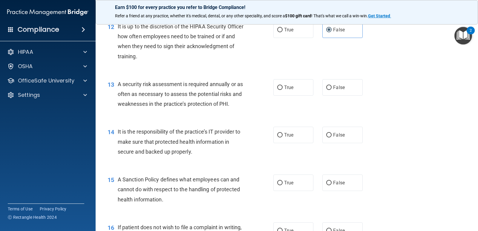
scroll to position [717, 0]
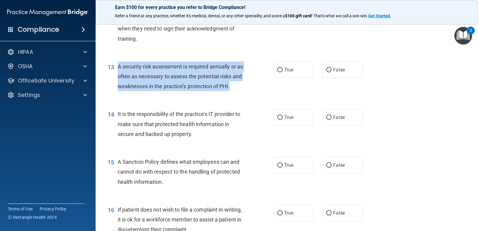
drag, startPoint x: 241, startPoint y: 92, endPoint x: 119, endPoint y: 68, distance: 125.1
click at [119, 68] on div "13 A security risk assessment is required annually or as often as necessary to …" at bounding box center [191, 78] width 184 height 33
click at [301, 68] on label "True" at bounding box center [293, 70] width 40 height 16
click at [283, 68] on input "True" at bounding box center [279, 70] width 5 height 4
radio input "true"
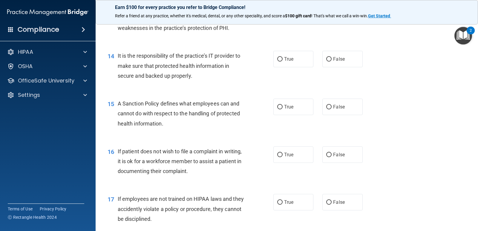
scroll to position [777, 0]
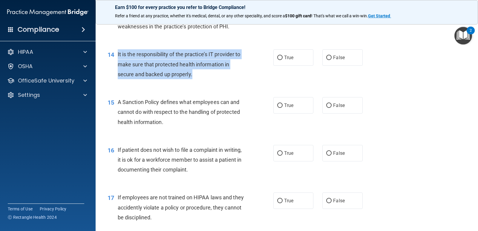
drag, startPoint x: 200, startPoint y: 79, endPoint x: 117, endPoint y: 51, distance: 87.3
click at [117, 51] on div "14 It is the responsibility of the practice’s IT provider to make sure that pro…" at bounding box center [191, 65] width 184 height 33
click at [277, 59] on input "True" at bounding box center [279, 58] width 5 height 4
radio input "true"
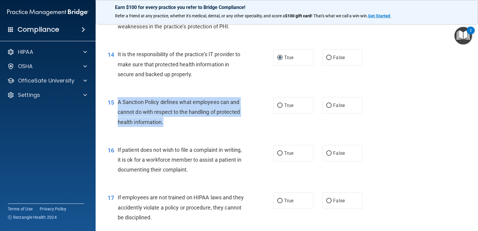
drag, startPoint x: 178, startPoint y: 127, endPoint x: 117, endPoint y: 106, distance: 64.2
click at [117, 106] on div "15 A Sanction Policy defines what employees can and cannot do with respect to t…" at bounding box center [191, 113] width 184 height 33
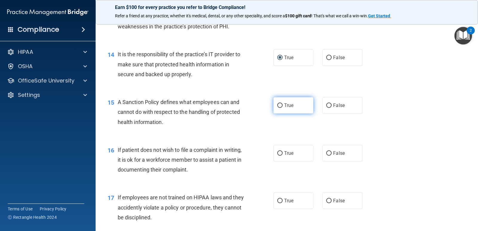
click at [281, 104] on label "True" at bounding box center [293, 105] width 40 height 16
click at [281, 104] on input "True" at bounding box center [279, 105] width 5 height 4
radio input "true"
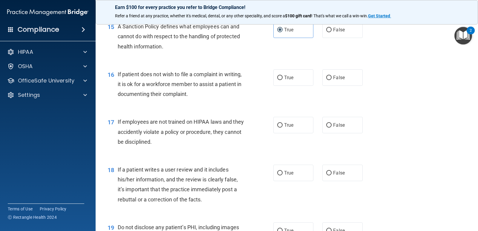
scroll to position [866, 0]
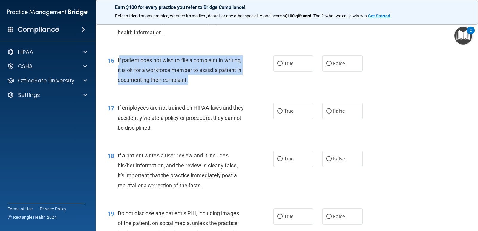
drag, startPoint x: 213, startPoint y: 83, endPoint x: 119, endPoint y: 58, distance: 97.8
click at [119, 58] on div "If patient does not wish to file a complaint in writing, it is ok for a workfor…" at bounding box center [183, 70] width 131 height 30
click at [198, 82] on span "If patient does not wish to file a complaint in writing, it is ok for a workfor…" at bounding box center [180, 70] width 124 height 26
drag, startPoint x: 235, startPoint y: 84, endPoint x: 117, endPoint y: 61, distance: 119.6
click at [118, 61] on div "If patient does not wish to file a complaint in writing, it is ok for a workfor…" at bounding box center [183, 70] width 131 height 30
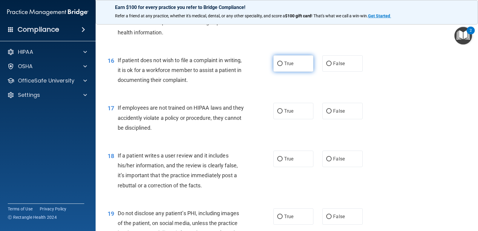
click at [278, 66] on label "True" at bounding box center [293, 63] width 40 height 16
click at [278, 66] on input "True" at bounding box center [279, 64] width 5 height 4
radio input "true"
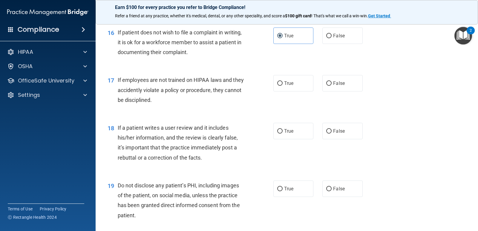
scroll to position [926, 0]
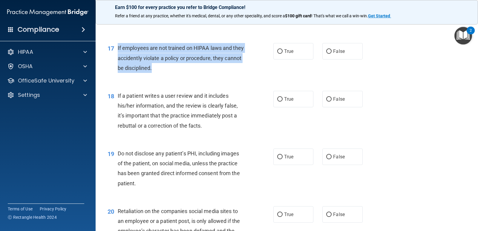
drag, startPoint x: 185, startPoint y: 69, endPoint x: 118, endPoint y: 45, distance: 71.8
click at [118, 45] on div "If employees are not trained on HIPAA laws and they accidently violate a policy…" at bounding box center [183, 58] width 131 height 30
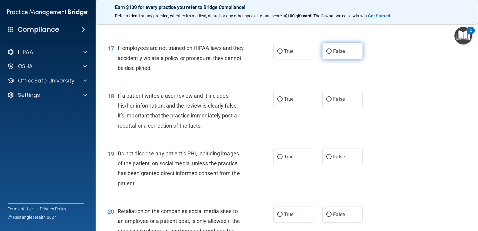
click at [324, 55] on label "False" at bounding box center [342, 51] width 40 height 16
click at [326, 54] on input "False" at bounding box center [328, 51] width 5 height 4
radio input "true"
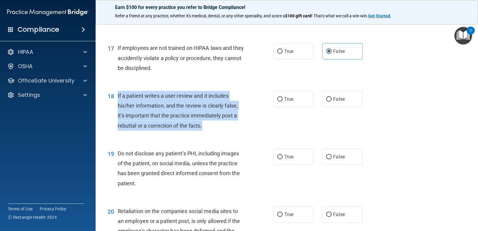
drag, startPoint x: 212, startPoint y: 127, endPoint x: 118, endPoint y: 93, distance: 99.6
click at [118, 93] on div "If a patient writes a user review and it includes his/her information, and the …" at bounding box center [183, 111] width 131 height 40
click at [326, 99] on input "False" at bounding box center [328, 99] width 5 height 4
radio input "true"
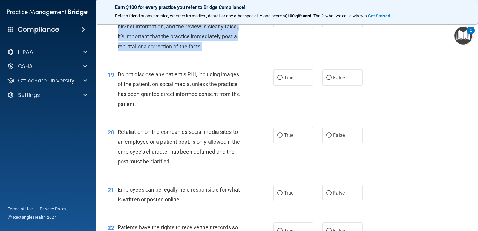
scroll to position [1016, 0]
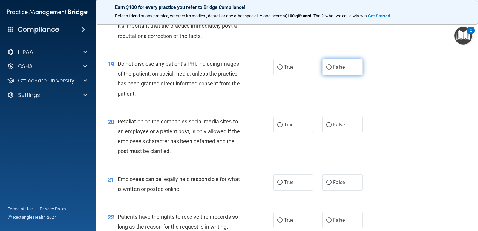
click at [330, 67] on label "False" at bounding box center [342, 67] width 40 height 16
click at [330, 67] on input "False" at bounding box center [328, 67] width 5 height 4
radio input "true"
click at [275, 68] on label "True" at bounding box center [293, 67] width 40 height 16
click at [277, 68] on input "True" at bounding box center [279, 67] width 5 height 4
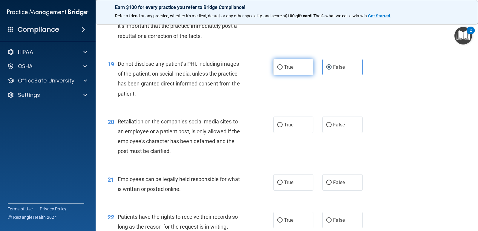
radio input "true"
radio input "false"
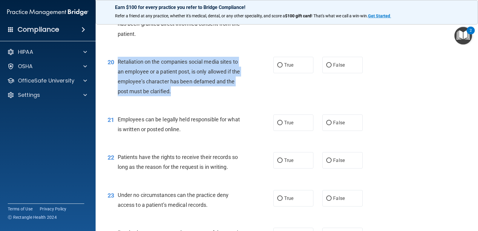
drag, startPoint x: 174, startPoint y: 94, endPoint x: 116, endPoint y: 63, distance: 65.9
click at [116, 63] on div "20 Retaliation on the companies social media sites to an employee or a patient …" at bounding box center [191, 78] width 184 height 43
click at [326, 67] on input "False" at bounding box center [328, 65] width 5 height 4
radio input "true"
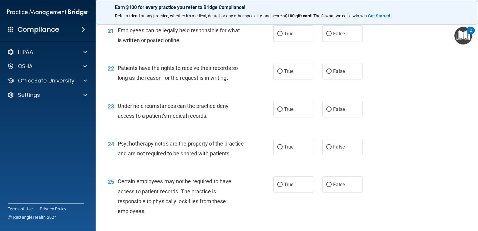
scroll to position [1165, 0]
click at [287, 35] on span "True" at bounding box center [288, 33] width 9 height 6
click at [283, 35] on input "True" at bounding box center [279, 33] width 5 height 4
radio input "true"
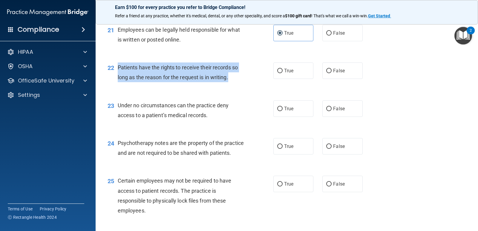
drag, startPoint x: 230, startPoint y: 80, endPoint x: 117, endPoint y: 66, distance: 114.1
click at [117, 66] on div "22 Patients have the rights to receive their records so long as the reason for …" at bounding box center [191, 73] width 184 height 23
drag, startPoint x: 278, startPoint y: 70, endPoint x: 269, endPoint y: 72, distance: 9.6
click at [278, 70] on input "True" at bounding box center [279, 71] width 5 height 4
radio input "true"
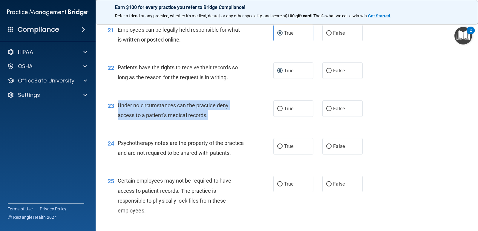
drag, startPoint x: 215, startPoint y: 118, endPoint x: 113, endPoint y: 102, distance: 102.6
click at [113, 102] on div "23 Under no circumstances can the practice deny access to a patient’s medical r…" at bounding box center [191, 111] width 184 height 23
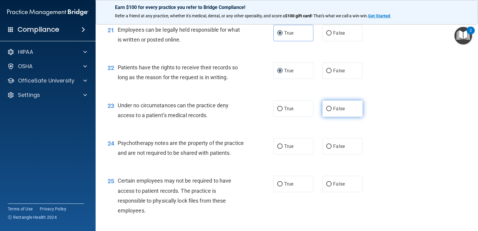
click at [333, 112] on label "False" at bounding box center [342, 108] width 40 height 16
click at [332, 111] on input "False" at bounding box center [328, 109] width 5 height 4
radio input "true"
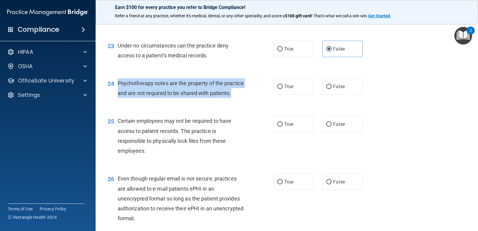
drag, startPoint x: 146, startPoint y: 108, endPoint x: 118, endPoint y: 84, distance: 36.9
click at [118, 84] on div "24 Psychotherapy notes are the property of the practice and are not required to…" at bounding box center [191, 89] width 184 height 23
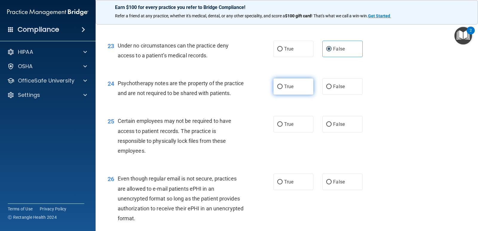
click at [292, 89] on label "True" at bounding box center [293, 86] width 40 height 16
click at [283, 89] on input "True" at bounding box center [279, 87] width 5 height 4
radio input "true"
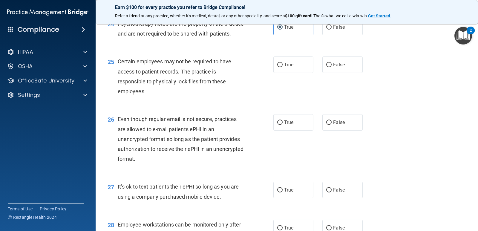
scroll to position [1285, 0]
click at [284, 73] on label "True" at bounding box center [293, 64] width 40 height 16
click at [283, 67] on input "True" at bounding box center [279, 64] width 5 height 4
radio input "true"
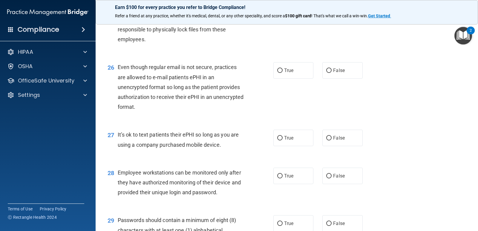
scroll to position [1344, 0]
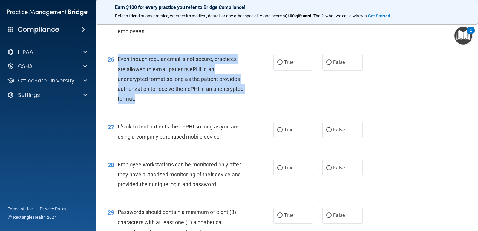
drag, startPoint x: 172, startPoint y: 111, endPoint x: 117, endPoint y: 66, distance: 70.3
click at [118, 66] on div "Even though regular email is not secure, practices are allowed to e-mail patien…" at bounding box center [183, 79] width 131 height 50
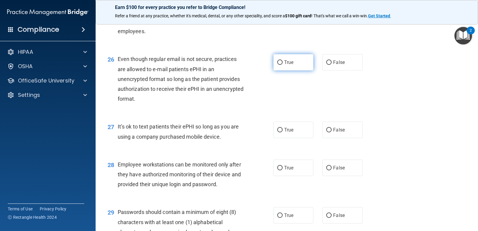
click at [279, 68] on label "True" at bounding box center [293, 62] width 40 height 16
click at [279, 65] on input "True" at bounding box center [279, 62] width 5 height 4
radio input "true"
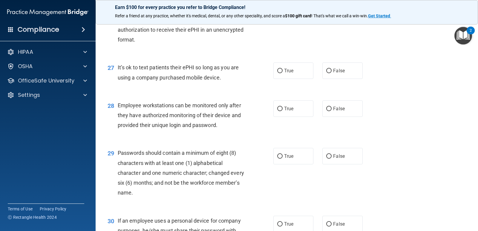
scroll to position [1404, 0]
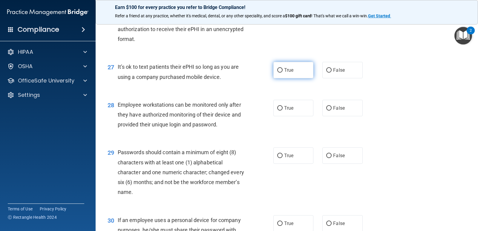
drag, startPoint x: 332, startPoint y: 79, endPoint x: 304, endPoint y: 85, distance: 29.1
click at [333, 73] on span "False" at bounding box center [339, 70] width 12 height 6
click at [332, 73] on input "False" at bounding box center [328, 70] width 5 height 4
radio input "true"
drag, startPoint x: 234, startPoint y: 87, endPoint x: 115, endPoint y: 73, distance: 119.7
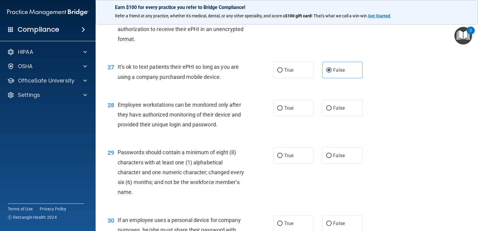
click at [115, 73] on div "27 It’s ok to text patients their ePHI so long as you are using a company purch…" at bounding box center [191, 73] width 184 height 23
drag, startPoint x: 127, startPoint y: 71, endPoint x: 227, endPoint y: 94, distance: 102.0
click at [224, 85] on div "27 It’s ok to text patients their ePHI so long as you are using a company purch…" at bounding box center [191, 73] width 184 height 23
drag, startPoint x: 231, startPoint y: 88, endPoint x: 117, endPoint y: 78, distance: 114.3
click at [118, 78] on div "It’s ok to text patients their ePHI so long as you are using a company purchase…" at bounding box center [183, 72] width 131 height 20
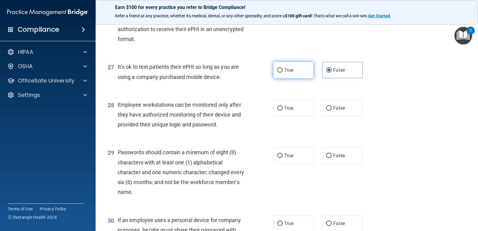
click at [295, 78] on label "True" at bounding box center [293, 70] width 40 height 16
click at [283, 73] on input "True" at bounding box center [279, 70] width 5 height 4
radio input "true"
radio input "false"
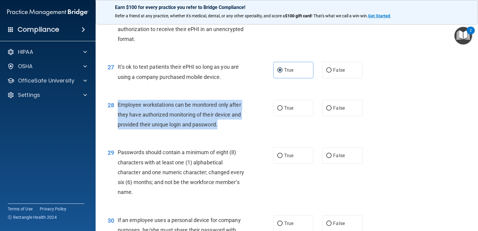
drag, startPoint x: 218, startPoint y: 135, endPoint x: 114, endPoint y: 118, distance: 104.7
click at [114, 118] on div "28 Employee workstations can be monitored only after they have authorized monit…" at bounding box center [191, 116] width 184 height 33
click at [328, 111] on input "False" at bounding box center [328, 108] width 5 height 4
radio input "true"
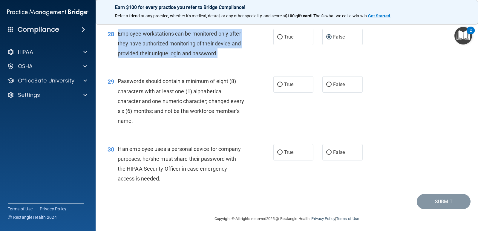
scroll to position [1487, 0]
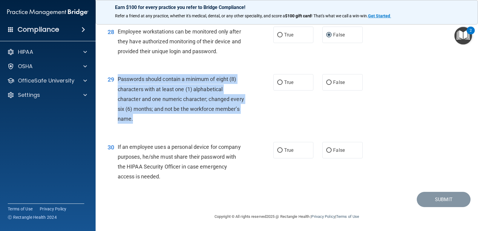
drag, startPoint x: 161, startPoint y: 122, endPoint x: 117, endPoint y: 75, distance: 63.6
click at [118, 75] on div "Passwords should contain a minimum of eight (8) characters with at least one (1…" at bounding box center [183, 99] width 131 height 50
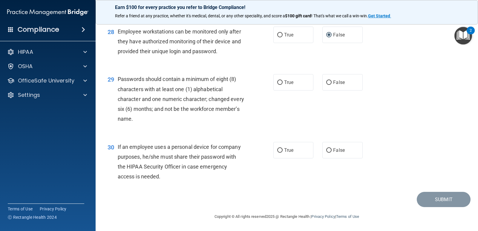
click at [185, 132] on div "29 Passwords should contain a minimum of eight (8) characters with at least one…" at bounding box center [286, 101] width 367 height 68
click at [299, 88] on label "True" at bounding box center [293, 82] width 40 height 16
click at [283, 85] on input "True" at bounding box center [279, 82] width 5 height 4
radio input "true"
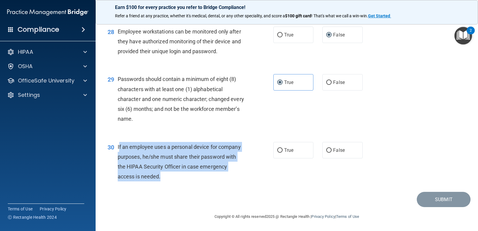
drag, startPoint x: 168, startPoint y: 180, endPoint x: 119, endPoint y: 143, distance: 61.6
click at [119, 143] on div "If an employee uses a personal device for company purposes, he/she must share t…" at bounding box center [183, 162] width 131 height 40
click at [119, 144] on span "If an employee uses a personal device for company purposes, he/she must share t…" at bounding box center [179, 162] width 123 height 36
drag, startPoint x: 177, startPoint y: 176, endPoint x: 118, endPoint y: 147, distance: 66.4
click at [118, 147] on div "If an employee uses a personal device for company purposes, he/she must share t…" at bounding box center [183, 162] width 131 height 40
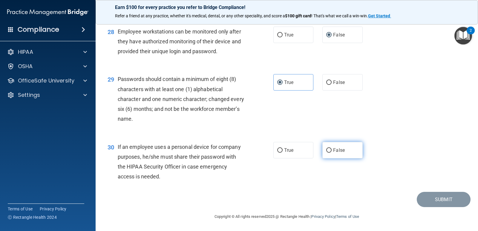
click at [329, 153] on label "False" at bounding box center [342, 150] width 40 height 16
click at [329, 153] on input "False" at bounding box center [328, 150] width 5 height 4
radio input "true"
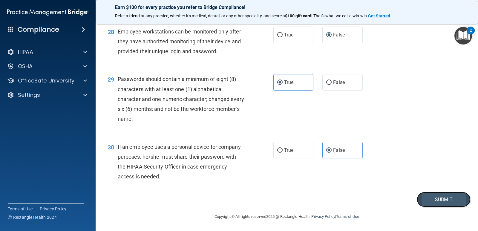
click at [440, 203] on button "Submit" at bounding box center [444, 199] width 54 height 15
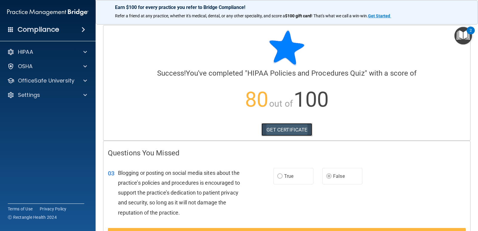
click at [270, 130] on link "GET CERTIFICATE" at bounding box center [286, 129] width 51 height 13
click at [73, 49] on div "HIPAA" at bounding box center [40, 51] width 74 height 7
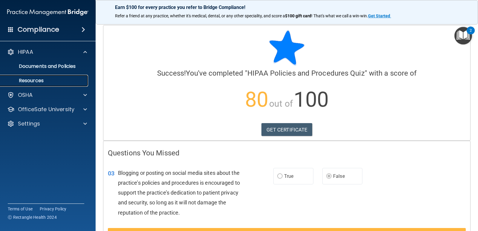
click at [60, 78] on p "Resources" at bounding box center [45, 81] width 82 height 6
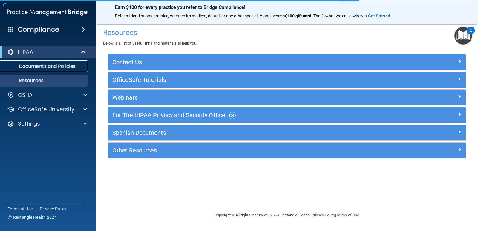
click at [68, 70] on link "Documents and Policies" at bounding box center [41, 66] width 94 height 12
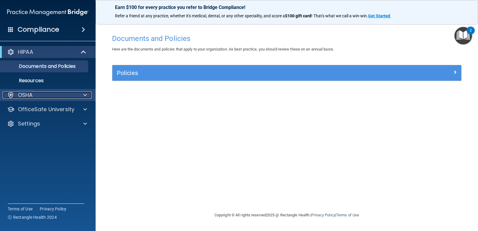
click at [49, 97] on div "OSHA" at bounding box center [40, 94] width 74 height 7
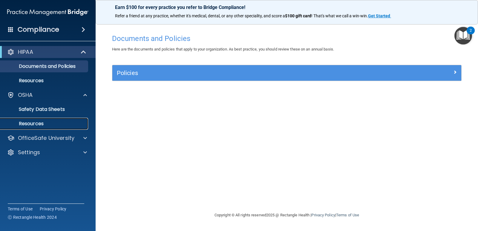
click at [48, 121] on p "Resources" at bounding box center [45, 124] width 82 height 6
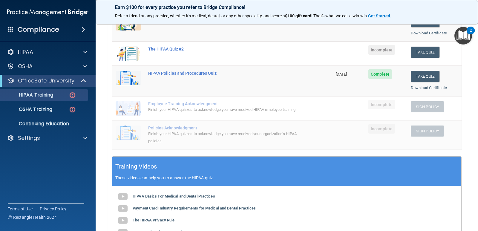
scroll to position [60, 0]
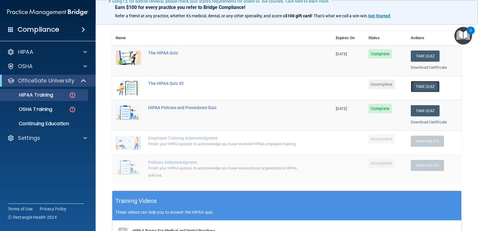
click at [418, 89] on button "Take Quiz" at bounding box center [425, 86] width 29 height 11
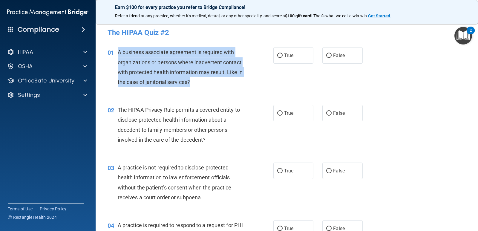
drag, startPoint x: 200, startPoint y: 81, endPoint x: 117, endPoint y: 53, distance: 87.9
click at [117, 53] on div "01 A business associate agreement is required with organizations or persons whe…" at bounding box center [191, 68] width 184 height 43
copy div "A business associate agreement is required with organizations or persons where …"
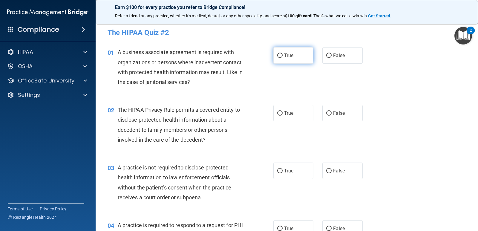
click at [281, 59] on label "True" at bounding box center [293, 55] width 40 height 16
click at [281, 58] on input "True" at bounding box center [279, 55] width 5 height 4
radio input "true"
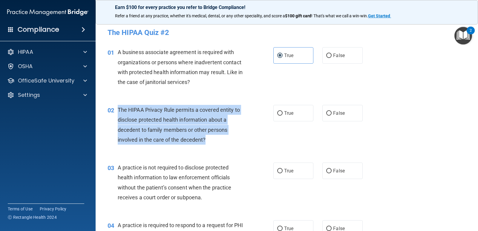
drag, startPoint x: 211, startPoint y: 145, endPoint x: 118, endPoint y: 110, distance: 99.3
click at [118, 110] on div "02 The HIPAA Privacy Rule permits a covered entity to disclose protected health…" at bounding box center [191, 126] width 184 height 43
copy span "The HIPAA Privacy Rule permits a covered entity to disclose protected health in…"
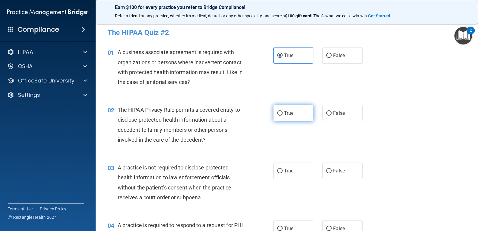
click at [281, 112] on label "True" at bounding box center [293, 113] width 40 height 16
click at [281, 112] on input "True" at bounding box center [279, 113] width 5 height 4
radio input "true"
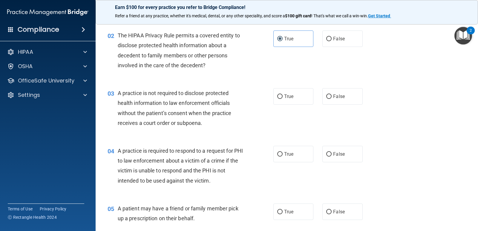
scroll to position [90, 0]
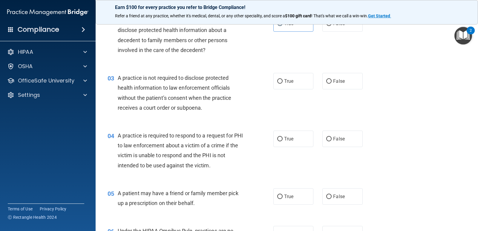
click at [138, 97] on div "03 A practice is not required to disclose protected health information to law e…" at bounding box center [191, 94] width 184 height 43
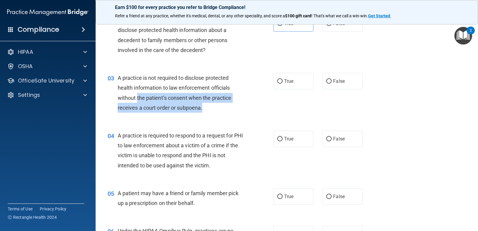
click at [216, 114] on div "03 A practice is not required to disclose protected health information to law e…" at bounding box center [191, 94] width 184 height 43
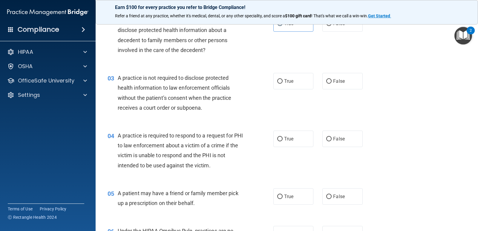
click at [241, 74] on div "A practice is not required to disclose protected health information to law enfo…" at bounding box center [183, 93] width 131 height 40
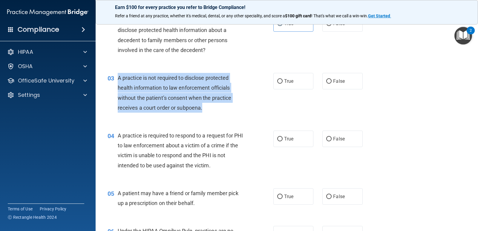
drag, startPoint x: 207, startPoint y: 111, endPoint x: 113, endPoint y: 79, distance: 99.3
click at [113, 79] on div "03 A practice is not required to disclose protected health information to law e…" at bounding box center [191, 94] width 184 height 43
copy div "A practice is not required to disclose protected health information to law enfo…"
click at [326, 82] on input "False" at bounding box center [328, 81] width 5 height 4
radio input "true"
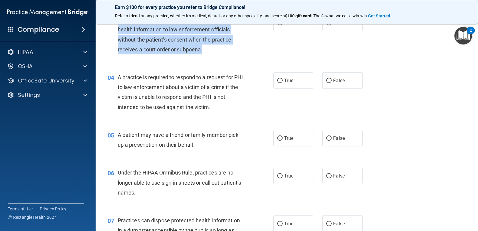
scroll to position [149, 0]
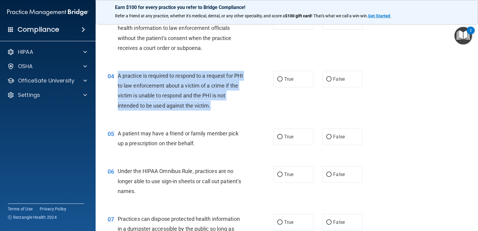
drag, startPoint x: 216, startPoint y: 109, endPoint x: 117, endPoint y: 76, distance: 104.4
click at [117, 76] on div "04 A practice is required to respond to a request for PHI to law enforcement ab…" at bounding box center [191, 92] width 184 height 43
copy div "A practice is required to respond to a request for PHI to law enforcement about…"
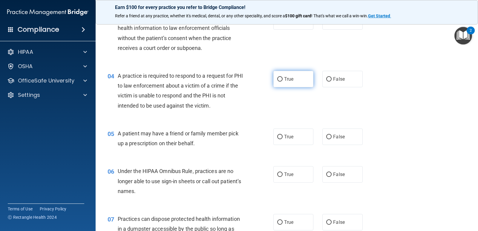
click at [292, 81] on label "True" at bounding box center [293, 79] width 40 height 16
click at [283, 81] on input "True" at bounding box center [279, 79] width 5 height 4
radio input "true"
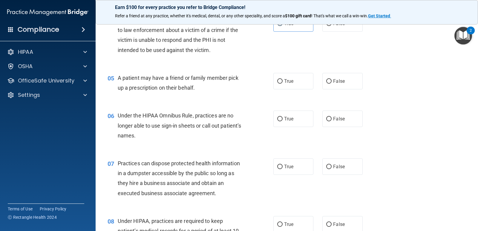
scroll to position [209, 0]
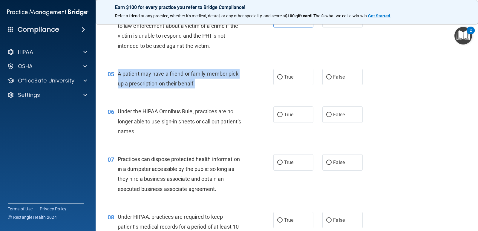
drag, startPoint x: 195, startPoint y: 86, endPoint x: 118, endPoint y: 72, distance: 78.9
click at [118, 72] on div "A patient may have a friend or family member pick up a prescription on their be…" at bounding box center [183, 79] width 131 height 20
copy span "A patient may have a friend or family member pick up a prescription on their be…"
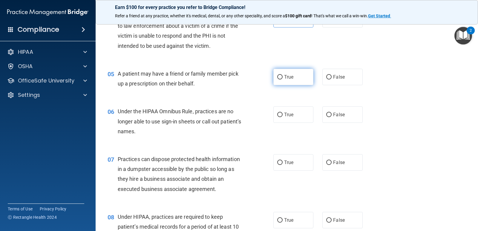
click at [281, 79] on label "True" at bounding box center [293, 77] width 40 height 16
click at [281, 79] on input "True" at bounding box center [279, 77] width 5 height 4
radio input "true"
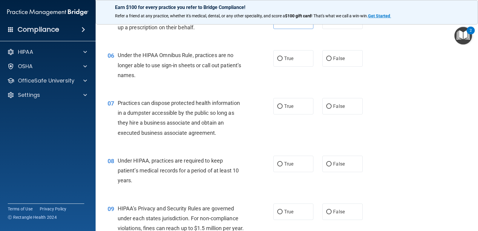
scroll to position [269, 0]
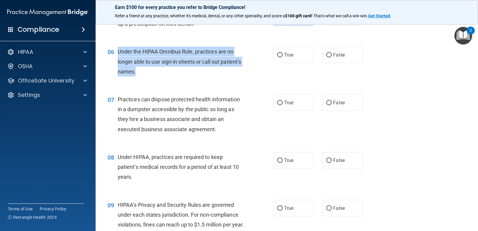
drag, startPoint x: 168, startPoint y: 74, endPoint x: 116, endPoint y: 56, distance: 55.5
click at [116, 56] on div "06 Under the HIPAA Omnibus Rule, practices are no longer able to use sign-in sh…" at bounding box center [191, 63] width 184 height 33
copy div "Under the HIPAA Omnibus Rule, practices are no longer able to use sign-in sheet…"
click at [326, 57] on input "False" at bounding box center [328, 55] width 5 height 4
radio input "true"
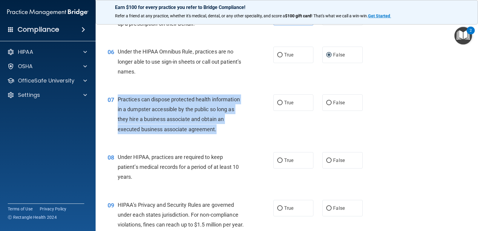
drag, startPoint x: 218, startPoint y: 133, endPoint x: 117, endPoint y: 99, distance: 105.7
click at [118, 99] on div "Practices can dispose protected health information in a dumpster accessible by …" at bounding box center [183, 114] width 131 height 40
copy span "Practices can dispose protected health information in a dumpster accessible by …"
click at [326, 105] on input "False" at bounding box center [328, 103] width 5 height 4
radio input "true"
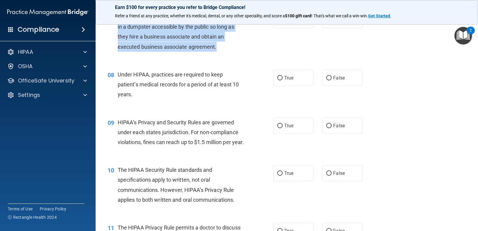
scroll to position [358, 0]
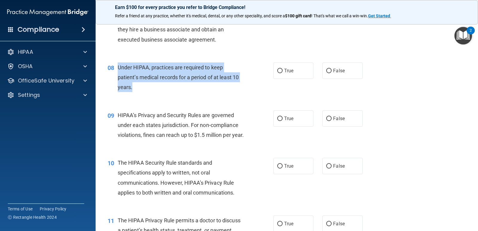
drag, startPoint x: 141, startPoint y: 93, endPoint x: 119, endPoint y: 69, distance: 32.2
click at [119, 69] on div "08 Under HIPAA, practices are required to keep patient’s medical records for a …" at bounding box center [191, 78] width 184 height 33
copy span "Under HIPAA, practices are required to keep patient’s medical records for a per…"
click at [279, 72] on input "True" at bounding box center [279, 71] width 5 height 4
radio input "true"
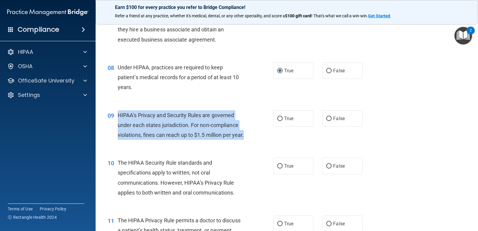
drag, startPoint x: 130, startPoint y: 149, endPoint x: 119, endPoint y: 117, distance: 34.9
click at [119, 117] on div "HIPAA’s Privacy and Security Rules are governed under each states jurisdiction.…" at bounding box center [183, 125] width 131 height 30
copy span "HIPAA’s Privacy and Security Rules are governed under each states jurisdiction.…"
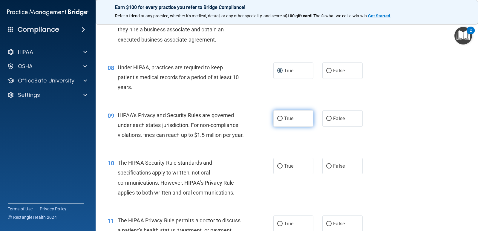
click at [281, 117] on label "True" at bounding box center [293, 118] width 40 height 16
click at [281, 117] on input "True" at bounding box center [279, 119] width 5 height 4
radio input "true"
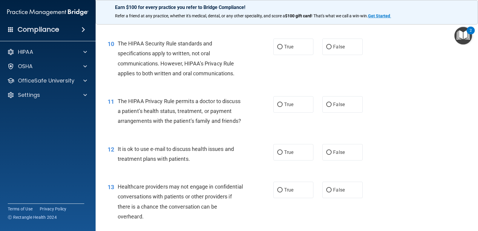
scroll to position [478, 0]
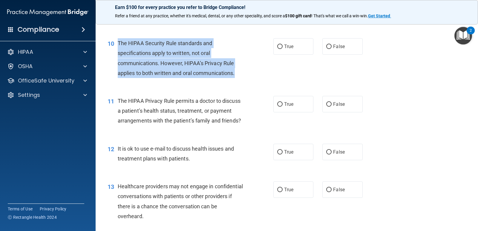
drag, startPoint x: 232, startPoint y: 85, endPoint x: 118, endPoint y: 53, distance: 117.9
click at [118, 53] on div "The HIPAA Security Rule standards and specifications apply to written, not oral…" at bounding box center [183, 58] width 131 height 40
copy span "The HIPAA Security Rule standards and specifications apply to written, not oral…"
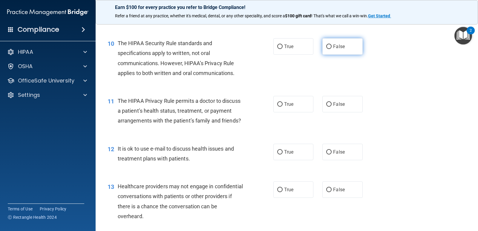
click at [322, 52] on label "False" at bounding box center [342, 46] width 40 height 16
click at [326, 49] on input "False" at bounding box center [328, 47] width 5 height 4
radio input "true"
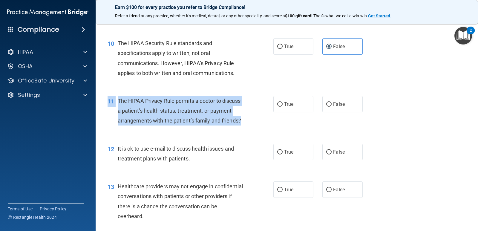
drag, startPoint x: 244, startPoint y: 132, endPoint x: 114, endPoint y: 104, distance: 132.6
click at [114, 104] on div "11 The HIPAA Privacy Rule permits a doctor to discuss a patient’s health status…" at bounding box center [286, 112] width 367 height 48
click at [137, 109] on span "The HIPAA Privacy Rule permits a doctor to discuss a patient’s health status, t…" at bounding box center [179, 111] width 123 height 26
click at [221, 124] on span "The HIPAA Privacy Rule permits a doctor to discuss a patient’s health status, t…" at bounding box center [179, 111] width 123 height 26
drag, startPoint x: 244, startPoint y: 129, endPoint x: 117, endPoint y: 115, distance: 127.5
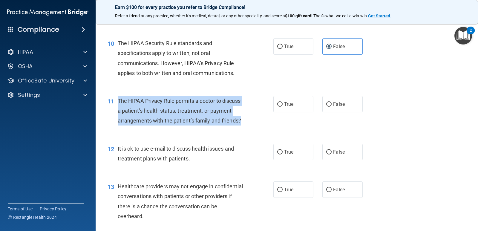
click at [118, 115] on div "The HIPAA Privacy Rule permits a doctor to discuss a patient’s health status, t…" at bounding box center [183, 111] width 131 height 30
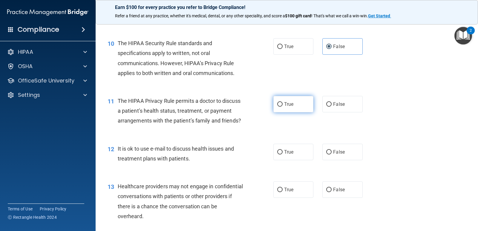
click at [282, 112] on label "True" at bounding box center [293, 104] width 40 height 16
click at [282, 107] on input "True" at bounding box center [279, 104] width 5 height 4
radio input "true"
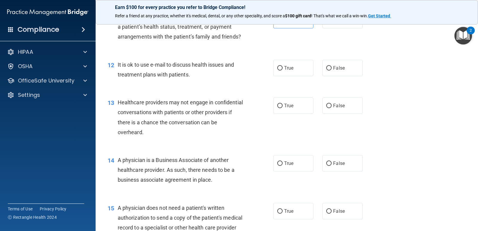
scroll to position [568, 0]
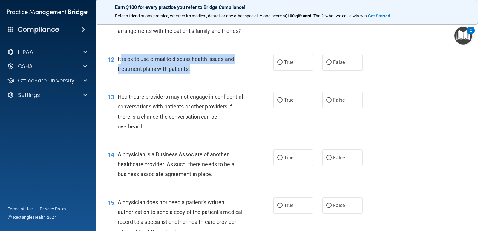
drag, startPoint x: 192, startPoint y: 79, endPoint x: 120, endPoint y: 69, distance: 73.0
click at [120, 69] on div "It is ok to use e-mail to discuss health issues and treatment plans with patien…" at bounding box center [183, 64] width 131 height 20
click at [206, 74] on div "It is ok to use e-mail to discuss health issues and treatment plans with patien…" at bounding box center [183, 64] width 131 height 20
click at [192, 74] on div "It is ok to use e-mail to discuss health issues and treatment plans with patien…" at bounding box center [183, 64] width 131 height 20
drag, startPoint x: 192, startPoint y: 81, endPoint x: 117, endPoint y: 71, distance: 76.3
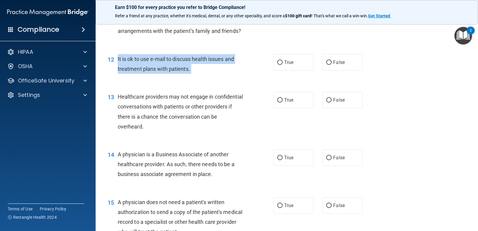
click at [117, 71] on div "12 It is ok to use e-mail to discuss health issues and treatment plans with pat…" at bounding box center [191, 65] width 184 height 23
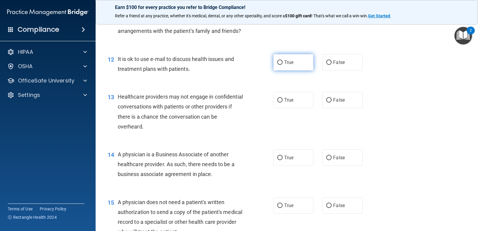
drag, startPoint x: 273, startPoint y: 70, endPoint x: 273, endPoint y: 73, distance: 3.3
click at [274, 71] on label "True" at bounding box center [293, 62] width 40 height 16
click at [277, 65] on input "True" at bounding box center [279, 62] width 5 height 4
radio input "true"
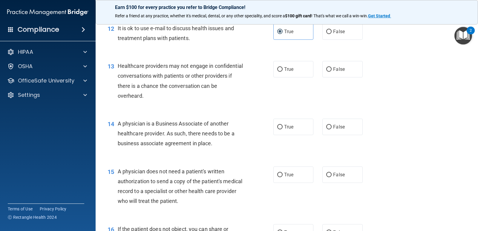
scroll to position [627, 0]
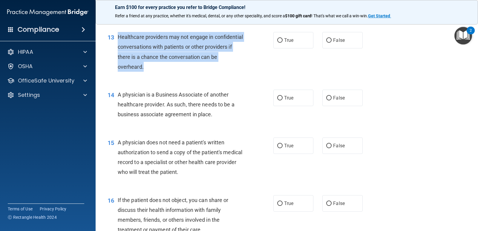
drag, startPoint x: 154, startPoint y: 79, endPoint x: 117, endPoint y: 45, distance: 49.9
click at [117, 45] on div "13 Healthcare providers may not engage in confidential conversations with patie…" at bounding box center [191, 53] width 184 height 43
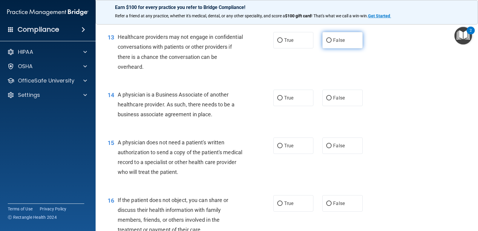
click at [322, 48] on label "False" at bounding box center [342, 40] width 40 height 16
click at [326, 43] on input "False" at bounding box center [328, 40] width 5 height 4
radio input "true"
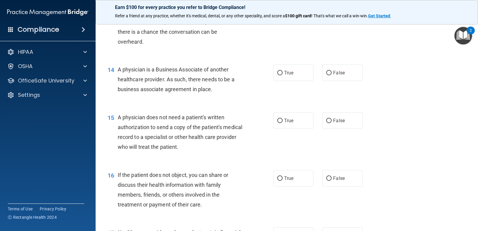
scroll to position [687, 0]
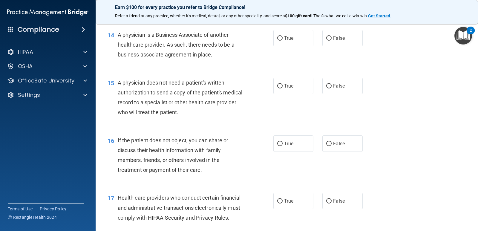
drag, startPoint x: 223, startPoint y: 69, endPoint x: 115, endPoint y: 43, distance: 111.4
click at [115, 43] on div "14 A physician is a Business Associate of another healthcare provider. As such,…" at bounding box center [191, 46] width 184 height 33
click at [324, 46] on label "False" at bounding box center [342, 38] width 40 height 16
click at [326, 41] on input "False" at bounding box center [328, 38] width 5 height 4
radio input "true"
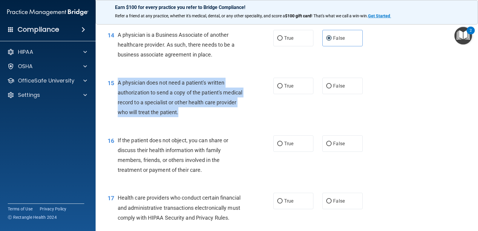
drag, startPoint x: 208, startPoint y: 123, endPoint x: 119, endPoint y: 91, distance: 95.4
click at [119, 91] on div "A physician does not need a patient's written authorization to send a copy of t…" at bounding box center [183, 98] width 131 height 40
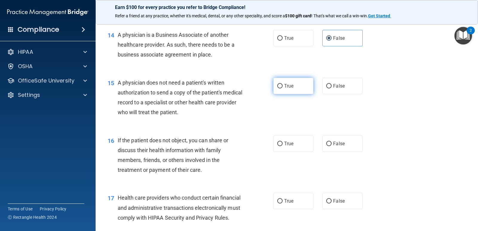
click at [284, 89] on span "True" at bounding box center [288, 86] width 9 height 6
click at [282, 88] on input "True" at bounding box center [279, 86] width 5 height 4
radio input "true"
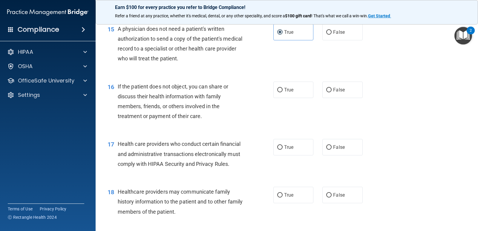
scroll to position [747, 0]
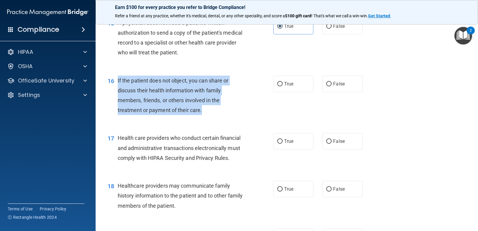
drag, startPoint x: 212, startPoint y: 122, endPoint x: 115, endPoint y: 96, distance: 100.2
click at [115, 96] on div "16 If the patient does not object, you can share or discuss their health inform…" at bounding box center [191, 97] width 184 height 43
click at [277, 86] on input "True" at bounding box center [279, 84] width 5 height 4
radio input "true"
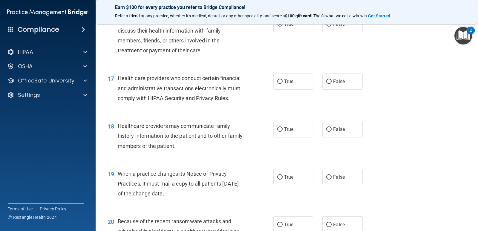
click at [239, 103] on div "Health care providers who conduct certain financial and administrative transact…" at bounding box center [183, 88] width 131 height 30
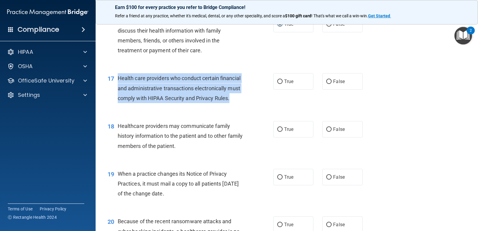
drag, startPoint x: 237, startPoint y: 110, endPoint x: 117, endPoint y: 90, distance: 121.8
click at [117, 90] on div "17 Health care providers who conduct certain financial and administrative trans…" at bounding box center [191, 89] width 184 height 33
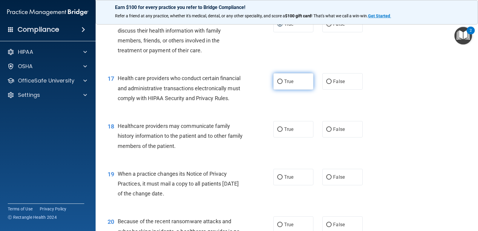
click at [282, 90] on label "True" at bounding box center [293, 81] width 40 height 16
click at [282, 84] on input "True" at bounding box center [279, 81] width 5 height 4
radio input "true"
click at [192, 154] on div "18 Healthcare providers may communicate family history information to the patie…" at bounding box center [191, 137] width 184 height 33
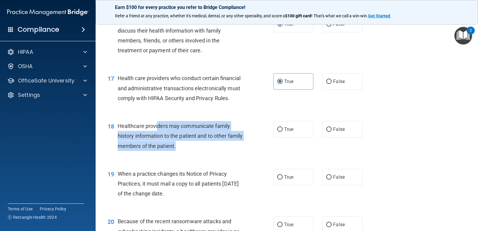
drag, startPoint x: 194, startPoint y: 158, endPoint x: 156, endPoint y: 138, distance: 42.5
click at [156, 138] on div "Healthcare providers may communicate family history information to the patient …" at bounding box center [183, 136] width 131 height 30
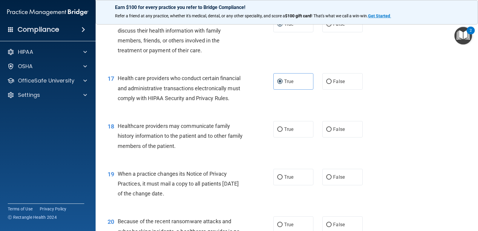
click at [189, 161] on div "18 Healthcare providers may communicate family history information to the patie…" at bounding box center [286, 138] width 367 height 48
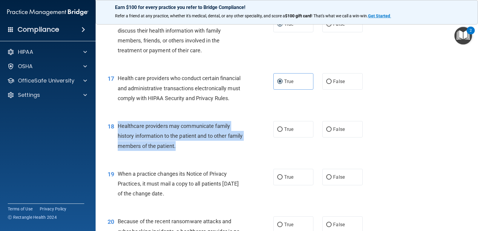
drag, startPoint x: 196, startPoint y: 155, endPoint x: 119, endPoint y: 135, distance: 79.4
click at [119, 135] on div "Healthcare providers may communicate family history information to the patient …" at bounding box center [183, 136] width 131 height 30
click at [278, 132] on input "True" at bounding box center [279, 129] width 5 height 4
radio input "true"
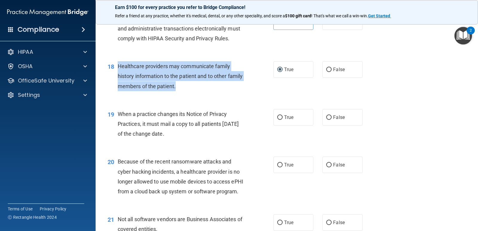
drag, startPoint x: 190, startPoint y: 146, endPoint x: 120, endPoint y: 128, distance: 72.5
click at [120, 128] on div "When a practice changes its Notice of Privacy Practices, it must mail a copy to…" at bounding box center [183, 124] width 131 height 30
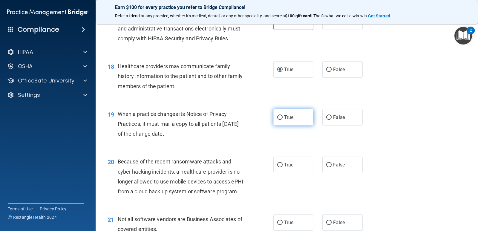
click at [273, 125] on label "True" at bounding box center [293, 117] width 40 height 16
click at [277, 120] on input "True" at bounding box center [279, 117] width 5 height 4
radio input "true"
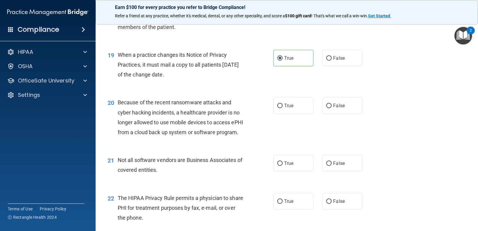
scroll to position [926, 0]
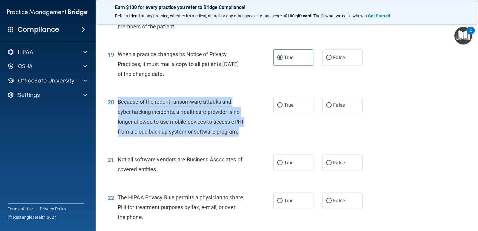
drag, startPoint x: 161, startPoint y: 152, endPoint x: 118, endPoint y: 113, distance: 58.0
click at [118, 113] on div "Because of the recent ransomware attacks and cyber hacking incidents, a healthc…" at bounding box center [183, 117] width 131 height 40
click at [275, 131] on div "20 Because of the recent ransomware attacks and cyber hacking incidents, a heal…" at bounding box center [191, 118] width 184 height 43
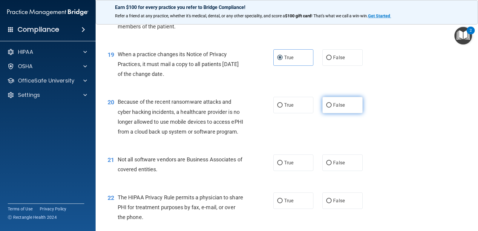
click at [333, 108] on span "False" at bounding box center [339, 105] width 12 height 6
click at [332, 108] on input "False" at bounding box center [328, 105] width 5 height 4
radio input "true"
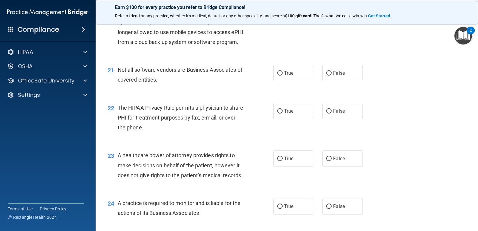
scroll to position [956, 0]
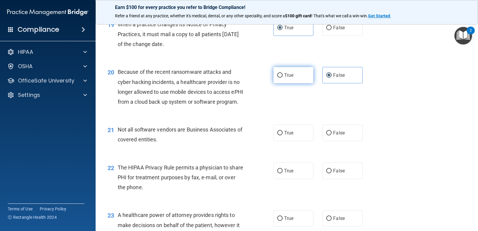
click at [273, 83] on label "True" at bounding box center [293, 75] width 40 height 16
click at [277, 78] on input "True" at bounding box center [279, 75] width 5 height 4
radio input "true"
radio input "false"
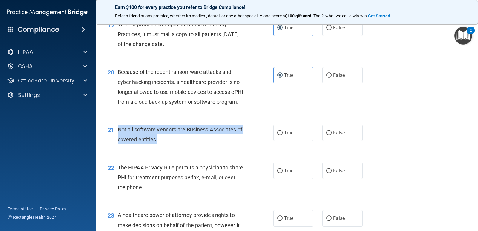
drag, startPoint x: 153, startPoint y: 162, endPoint x: 118, endPoint y: 150, distance: 36.4
click at [118, 147] on div "21 Not all software vendors are Business Associates of covered entities." at bounding box center [191, 136] width 184 height 23
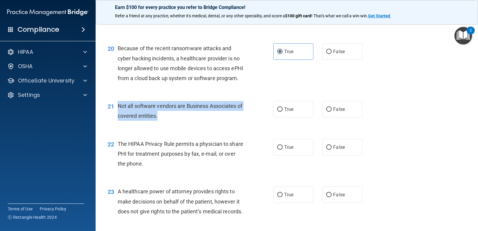
scroll to position [1016, 0]
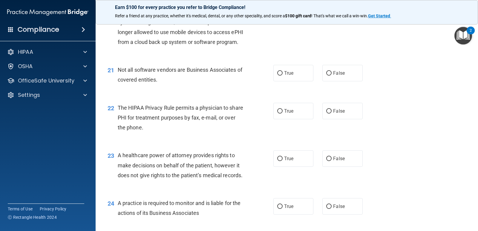
drag, startPoint x: 295, startPoint y: 92, endPoint x: 259, endPoint y: 116, distance: 43.3
click at [293, 81] on label "True" at bounding box center [293, 73] width 40 height 16
click at [283, 76] on input "True" at bounding box center [279, 73] width 5 height 4
radio input "true"
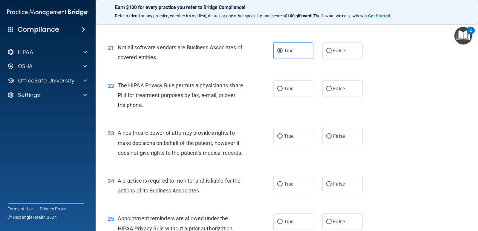
scroll to position [1105, 0]
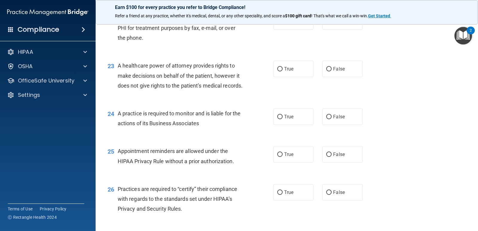
drag, startPoint x: 165, startPoint y: 67, endPoint x: 117, endPoint y: 39, distance: 55.4
click at [117, 39] on div "22 The HIPAA Privacy Rule permits a physician to share PHI for treatment purpos…" at bounding box center [286, 30] width 367 height 48
click at [169, 53] on div "22 The HIPAA Privacy Rule permits a physician to share PHI for treatment purpos…" at bounding box center [286, 30] width 367 height 48
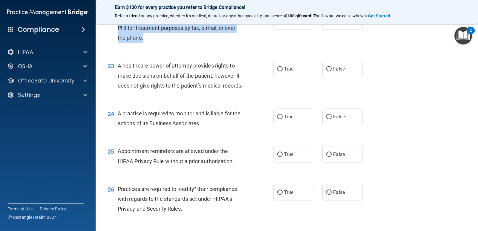
drag, startPoint x: 160, startPoint y: 58, endPoint x: 119, endPoint y: 36, distance: 46.3
click at [119, 36] on div "The HIPAA Privacy Rule permits a physician to share PHI for treatment purposes …" at bounding box center [183, 28] width 131 height 30
click at [278, 71] on input "True" at bounding box center [279, 69] width 5 height 4
radio input "true"
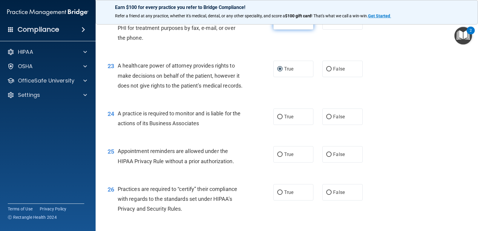
click at [281, 30] on label "True" at bounding box center [293, 21] width 40 height 16
click at [281, 24] on input "True" at bounding box center [279, 21] width 5 height 4
radio input "true"
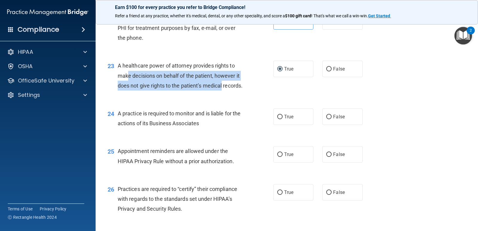
drag, startPoint x: 214, startPoint y: 108, endPoint x: 129, endPoint y: 96, distance: 85.6
click at [127, 91] on div "A healthcare power of attorney provides rights to make decisions on behalf of t…" at bounding box center [183, 76] width 131 height 30
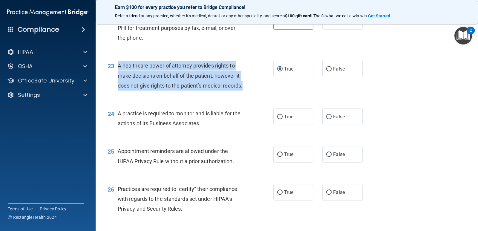
drag, startPoint x: 138, startPoint y: 113, endPoint x: 119, endPoint y: 87, distance: 32.0
click at [119, 87] on div "A healthcare power of attorney provides rights to make decisions on behalf of t…" at bounding box center [183, 76] width 131 height 30
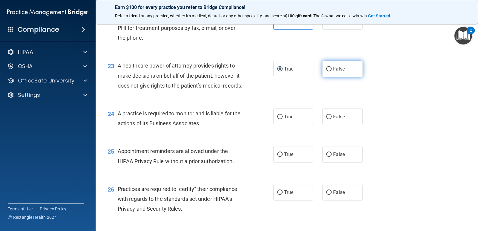
click at [330, 77] on label "False" at bounding box center [342, 69] width 40 height 16
click at [330, 71] on input "False" at bounding box center [328, 69] width 5 height 4
radio input "true"
radio input "false"
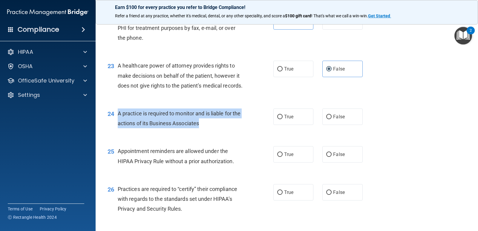
drag, startPoint x: 225, startPoint y: 158, endPoint x: 119, endPoint y: 141, distance: 107.1
click at [119, 128] on div "A practice is required to monitor and is liable for the actions of its Business…" at bounding box center [183, 118] width 131 height 20
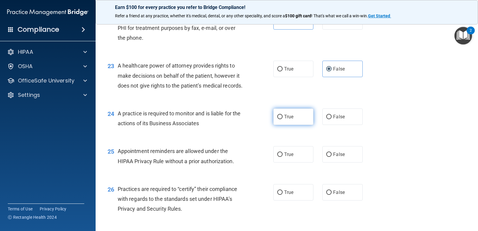
click at [285, 119] on span "True" at bounding box center [288, 117] width 9 height 6
click at [283, 119] on input "True" at bounding box center [279, 117] width 5 height 4
radio input "true"
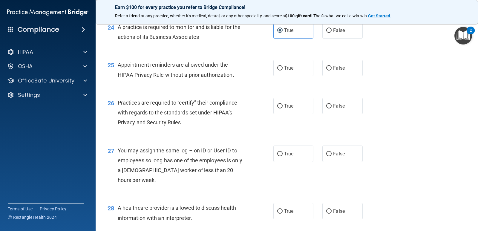
scroll to position [1195, 0]
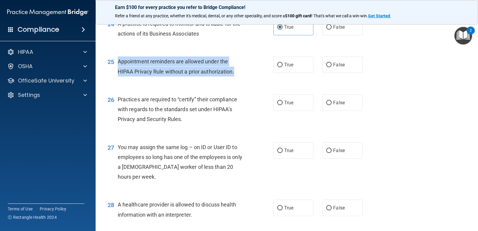
drag, startPoint x: 243, startPoint y: 105, endPoint x: 116, endPoint y: 93, distance: 127.9
click at [116, 79] on div "25 Appointment reminders are allowed under the HIPAA Privacy Rule without a pri…" at bounding box center [191, 67] width 184 height 23
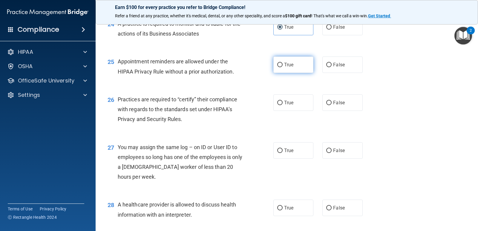
click at [291, 73] on label "True" at bounding box center [293, 64] width 40 height 16
click at [283, 67] on input "True" at bounding box center [279, 65] width 5 height 4
radio input "true"
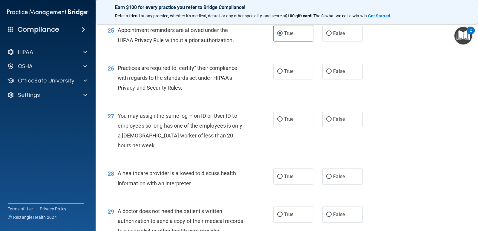
scroll to position [1285, 0]
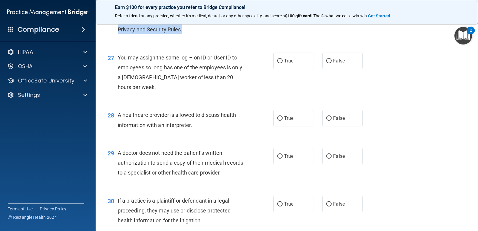
drag, startPoint x: 182, startPoint y: 62, endPoint x: 119, endPoint y: 36, distance: 68.0
click at [119, 33] on span "Practices are required to “certify” their compliance with regards to the standa…" at bounding box center [177, 20] width 119 height 26
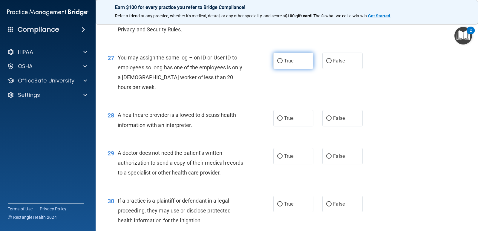
click at [274, 69] on label "True" at bounding box center [293, 61] width 40 height 16
click at [277, 63] on input "True" at bounding box center [279, 61] width 5 height 4
radio input "true"
drag, startPoint x: 330, startPoint y: 90, endPoint x: 318, endPoint y: 103, distance: 17.7
click at [330, 69] on label "False" at bounding box center [342, 61] width 40 height 16
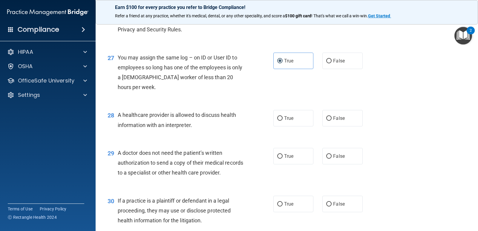
click at [330, 63] on input "False" at bounding box center [328, 61] width 5 height 4
radio input "true"
radio input "false"
click at [329, 21] on label "False" at bounding box center [342, 13] width 40 height 16
click at [329, 16] on input "False" at bounding box center [328, 13] width 5 height 4
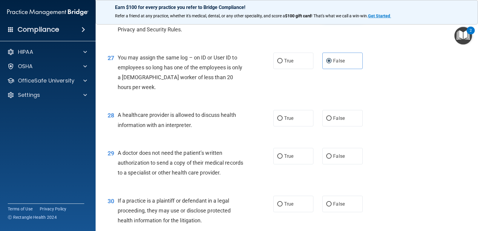
radio input "true"
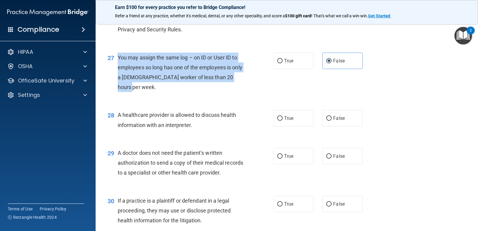
drag, startPoint x: 138, startPoint y: 121, endPoint x: 117, endPoint y: 89, distance: 37.9
click at [117, 89] on div "27 You may assign the same log – on ID or User ID to employees so long has one …" at bounding box center [191, 74] width 184 height 43
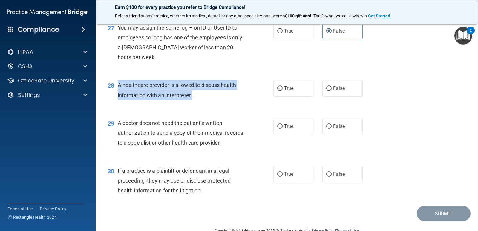
drag, startPoint x: 194, startPoint y: 125, endPoint x: 118, endPoint y: 119, distance: 75.6
click at [118, 100] on div "A healthcare provider is allowed to discuss health information with an interpre…" at bounding box center [183, 90] width 131 height 20
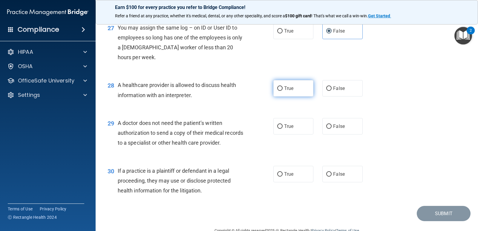
click at [281, 96] on label "True" at bounding box center [293, 88] width 40 height 16
click at [281, 91] on input "True" at bounding box center [279, 88] width 5 height 4
radio input "true"
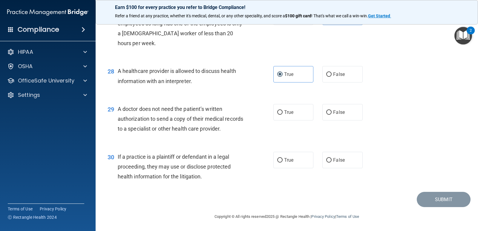
scroll to position [1358, 0]
drag, startPoint x: 247, startPoint y: 128, endPoint x: 117, endPoint y: 114, distance: 130.2
click at [118, 114] on div "A doctor does not need the patient’s written authorization to send a copy of th…" at bounding box center [183, 119] width 131 height 30
click at [326, 111] on input "False" at bounding box center [328, 112] width 5 height 4
radio input "true"
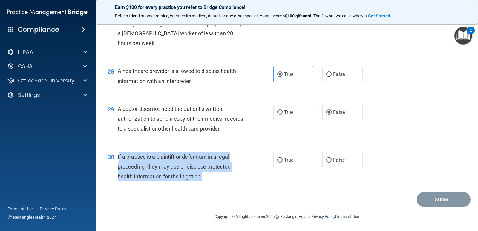
drag, startPoint x: 217, startPoint y: 184, endPoint x: 118, endPoint y: 153, distance: 104.0
click at [118, 153] on div "30 If a practice is a plaintiff or defendant in a legal proceeding, they may us…" at bounding box center [191, 168] width 184 height 33
click at [216, 180] on div "If a practice is a plaintiff or defendant in a legal proceeding, they may use o…" at bounding box center [183, 167] width 131 height 30
drag, startPoint x: 213, startPoint y: 181, endPoint x: 117, endPoint y: 160, distance: 98.3
click at [117, 160] on div "30 If a practice is a plaintiff or defendant in a legal proceeding, they may us…" at bounding box center [191, 168] width 184 height 33
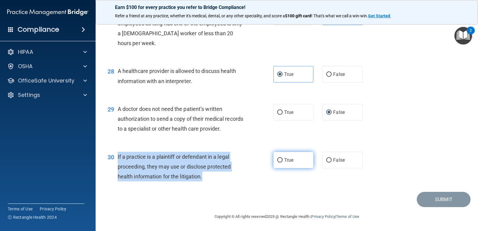
click at [274, 165] on label "True" at bounding box center [293, 160] width 40 height 16
click at [277, 163] on input "True" at bounding box center [279, 160] width 5 height 4
radio input "true"
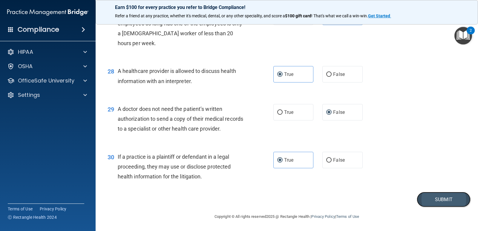
click at [452, 202] on button "Submit" at bounding box center [444, 199] width 54 height 15
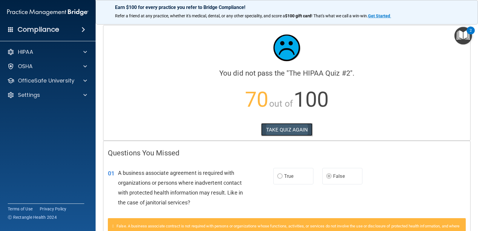
click at [265, 126] on button "TAKE QUIZ AGAIN" at bounding box center [287, 129] width 52 height 13
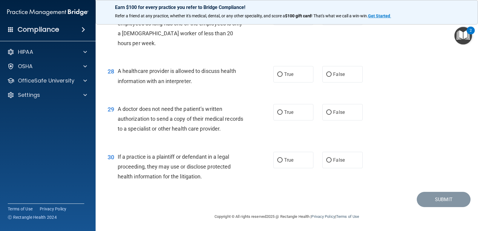
scroll to position [1358, 0]
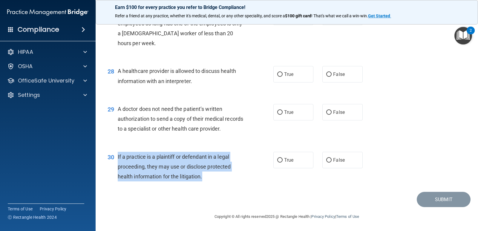
drag, startPoint x: 210, startPoint y: 179, endPoint x: 115, endPoint y: 152, distance: 98.6
click at [115, 152] on div "30 If a practice is a plaintiff or defendant in a legal proceeding, they may us…" at bounding box center [191, 168] width 184 height 33
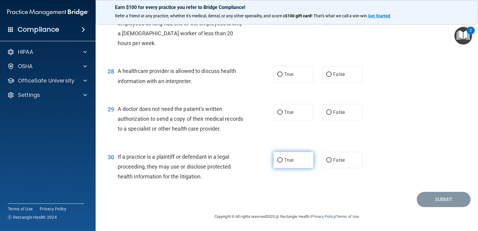
click at [282, 160] on label "True" at bounding box center [293, 160] width 40 height 16
click at [282, 160] on input "True" at bounding box center [279, 160] width 5 height 4
radio input "true"
drag, startPoint x: 246, startPoint y: 130, endPoint x: 116, endPoint y: 104, distance: 132.5
click at [116, 104] on div "29 A doctor does not need the patient’s written authorization to send a copy of…" at bounding box center [191, 120] width 184 height 33
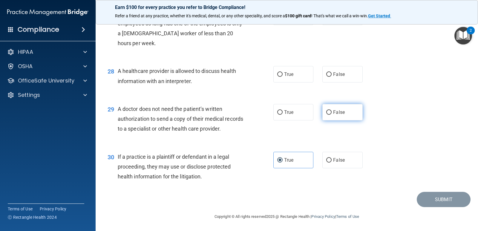
click at [322, 115] on label "False" at bounding box center [342, 112] width 40 height 16
click at [326, 115] on input "False" at bounding box center [328, 112] width 5 height 4
radio input "true"
click at [286, 81] on label "True" at bounding box center [293, 74] width 40 height 16
click at [283, 77] on input "True" at bounding box center [279, 74] width 5 height 4
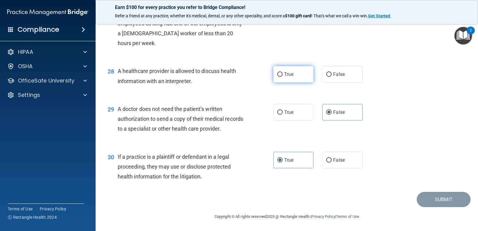
radio input "true"
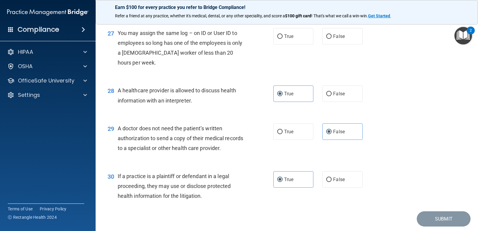
scroll to position [1298, 0]
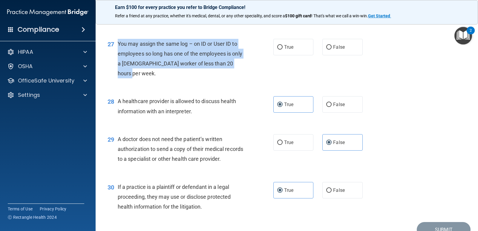
drag, startPoint x: 140, startPoint y: 103, endPoint x: 117, endPoint y: 71, distance: 39.1
click at [117, 71] on div "27 You may assign the same log – on ID or User ID to employees so long has one …" at bounding box center [191, 60] width 184 height 43
click at [326, 50] on input "False" at bounding box center [328, 47] width 5 height 4
radio input "true"
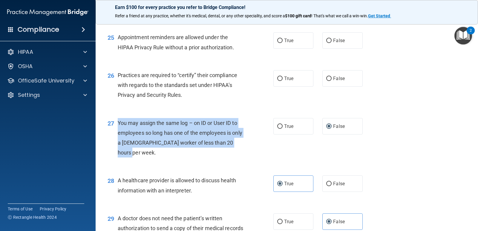
scroll to position [1209, 0]
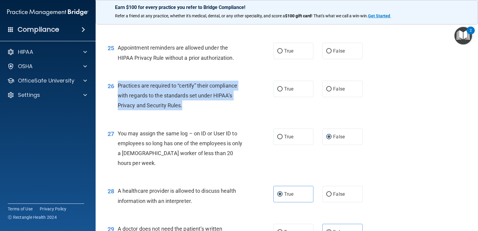
drag, startPoint x: 183, startPoint y: 140, endPoint x: 119, endPoint y: 113, distance: 70.1
click at [119, 111] on div "Practices are required to “certify” their compliance with regards to the standa…" at bounding box center [183, 96] width 131 height 30
click at [326, 91] on input "False" at bounding box center [328, 89] width 5 height 4
radio input "true"
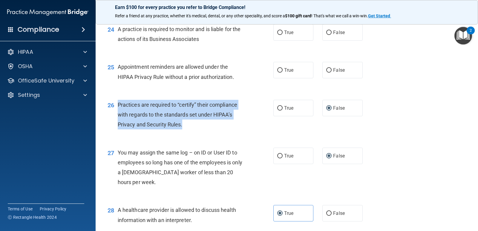
scroll to position [1179, 0]
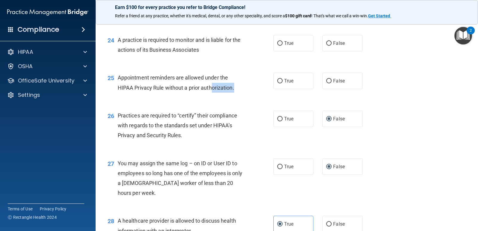
drag, startPoint x: 235, startPoint y: 120, endPoint x: 212, endPoint y: 123, distance: 24.1
click at [212, 95] on div "25 Appointment reminders are allowed under the HIPAA Privacy Rule without a pri…" at bounding box center [191, 84] width 184 height 23
click at [277, 83] on input "True" at bounding box center [279, 81] width 5 height 4
radio input "true"
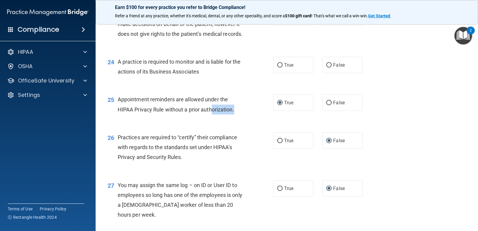
scroll to position [1119, 0]
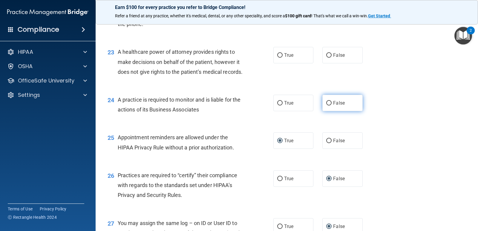
click at [330, 111] on label "False" at bounding box center [342, 103] width 40 height 16
click at [330, 105] on input "False" at bounding box center [328, 103] width 5 height 4
radio input "true"
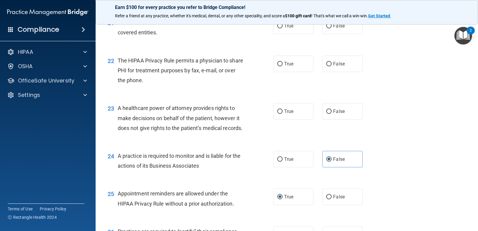
scroll to position [1059, 0]
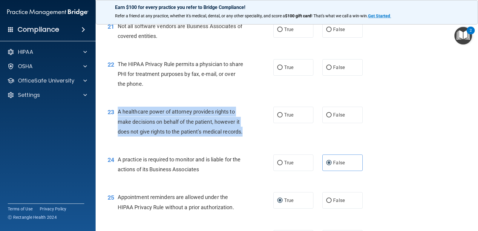
drag, startPoint x: 145, startPoint y: 165, endPoint x: 119, endPoint y: 134, distance: 39.9
click at [119, 134] on div "A healthcare power of attorney provides rights to make decisions on behalf of t…" at bounding box center [183, 122] width 131 height 30
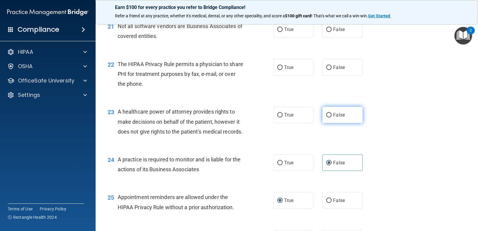
click at [333, 118] on span "False" at bounding box center [339, 115] width 12 height 6
click at [331, 117] on input "False" at bounding box center [328, 115] width 5 height 4
radio input "true"
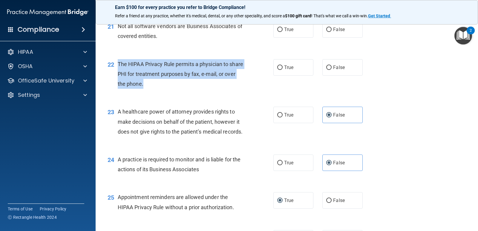
drag, startPoint x: 160, startPoint y: 106, endPoint x: 119, endPoint y: 82, distance: 47.4
click at [119, 82] on div "The HIPAA Privacy Rule permits a physician to share PHI for treatment purposes …" at bounding box center [183, 74] width 131 height 30
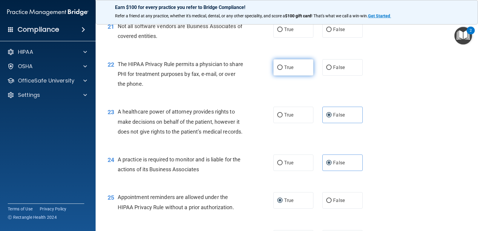
click at [284, 70] on span "True" at bounding box center [288, 68] width 9 height 6
click at [283, 70] on input "True" at bounding box center [279, 67] width 5 height 4
radio input "true"
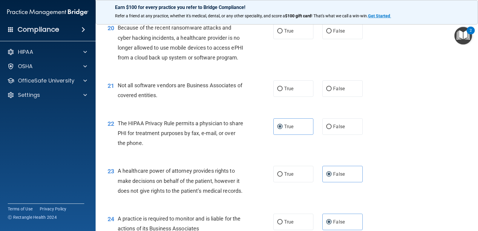
scroll to position [1000, 0]
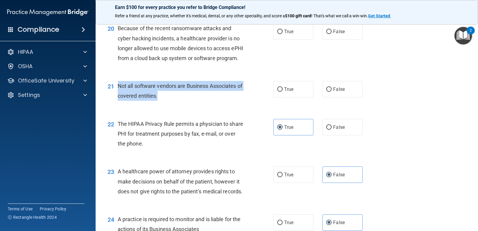
drag, startPoint x: 165, startPoint y: 117, endPoint x: 118, endPoint y: 107, distance: 47.6
click at [118, 101] on div "Not all software vendors are Business Associates of covered entities." at bounding box center [183, 91] width 131 height 20
click at [277, 92] on input "True" at bounding box center [279, 89] width 5 height 4
radio input "true"
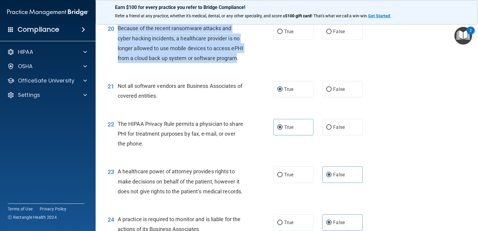
drag, startPoint x: 137, startPoint y: 80, endPoint x: 117, endPoint y: 43, distance: 41.9
click at [117, 43] on div "20 Because of the recent ransomware attacks and cyber hacking incidents, a heal…" at bounding box center [191, 44] width 184 height 43
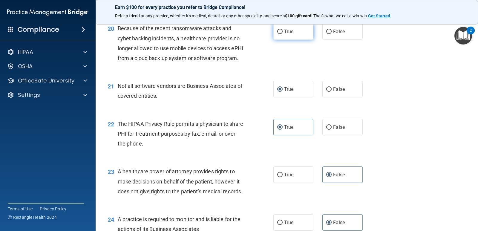
click at [307, 40] on label "True" at bounding box center [293, 31] width 40 height 16
click at [283, 34] on input "True" at bounding box center [279, 32] width 5 height 4
radio input "true"
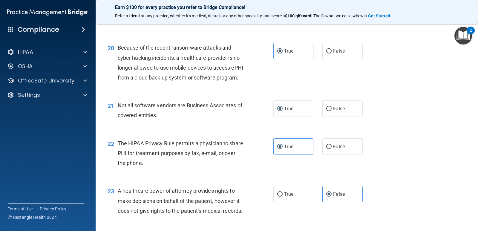
scroll to position [970, 0]
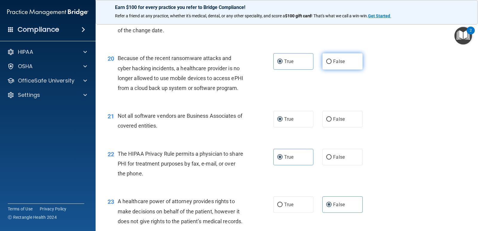
click at [328, 70] on label "False" at bounding box center [342, 61] width 40 height 16
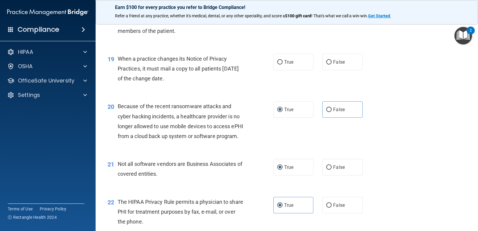
scroll to position [910, 0]
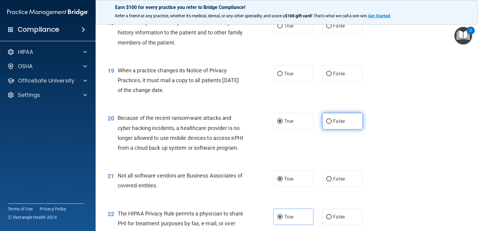
click at [324, 128] on label "False" at bounding box center [342, 121] width 40 height 16
click at [326, 124] on input "False" at bounding box center [328, 121] width 5 height 4
radio input "true"
radio input "false"
drag, startPoint x: 186, startPoint y: 101, endPoint x: 119, endPoint y: 80, distance: 69.8
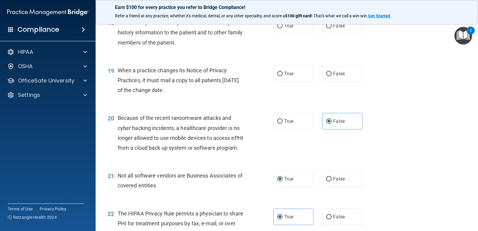
click at [119, 80] on div "When a practice changes its Notice of Privacy Practices, it must mail a copy to…" at bounding box center [183, 80] width 131 height 30
click at [327, 79] on label "False" at bounding box center [342, 73] width 40 height 16
click at [327, 76] on input "False" at bounding box center [328, 74] width 5 height 4
radio input "true"
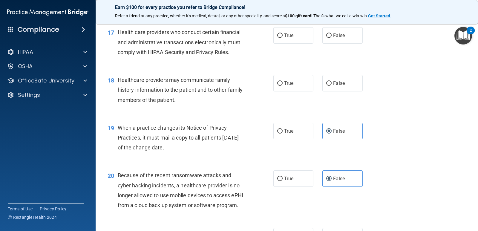
scroll to position [850, 0]
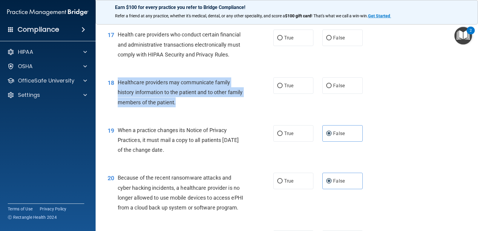
drag, startPoint x: 197, startPoint y: 114, endPoint x: 118, endPoint y: 94, distance: 81.5
click at [118, 94] on div "Healthcare providers may communicate family history information to the patient …" at bounding box center [183, 92] width 131 height 30
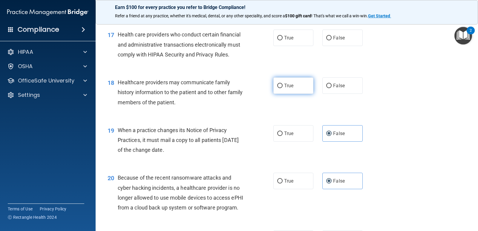
click at [289, 88] on span "True" at bounding box center [288, 86] width 9 height 6
click at [283, 88] on input "True" at bounding box center [279, 86] width 5 height 4
radio input "true"
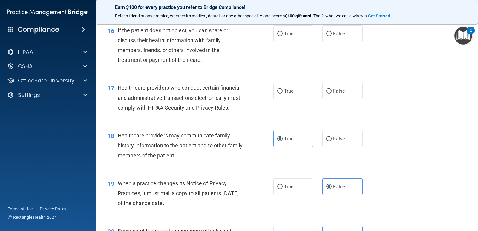
scroll to position [790, 0]
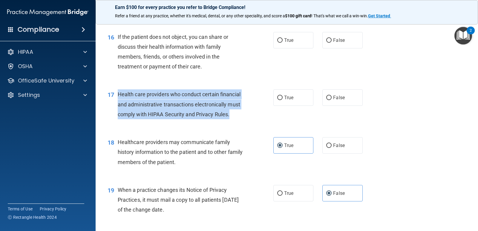
drag, startPoint x: 232, startPoint y: 124, endPoint x: 113, endPoint y: 105, distance: 120.7
click at [113, 105] on div "17 Health care providers who conduct certain financial and administrative trans…" at bounding box center [191, 105] width 184 height 33
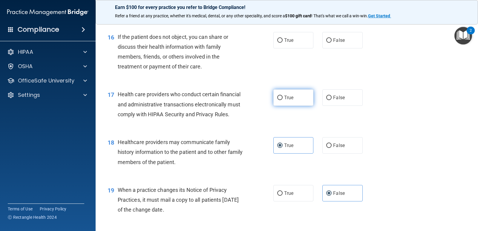
click at [279, 106] on label "True" at bounding box center [293, 97] width 40 height 16
click at [279, 100] on input "True" at bounding box center [279, 98] width 5 height 4
radio input "true"
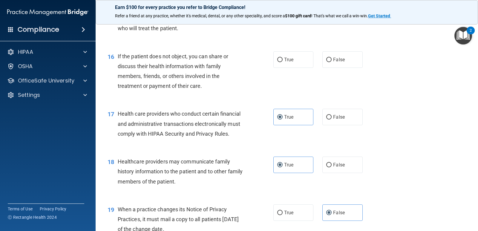
scroll to position [761, 0]
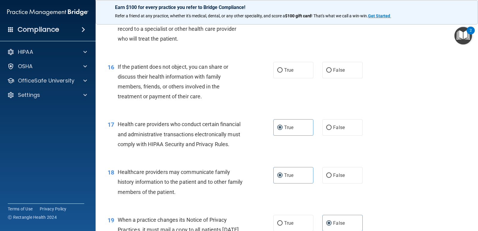
click at [200, 102] on div "If the patient does not object, you can share or discuss their health informati…" at bounding box center [183, 82] width 131 height 40
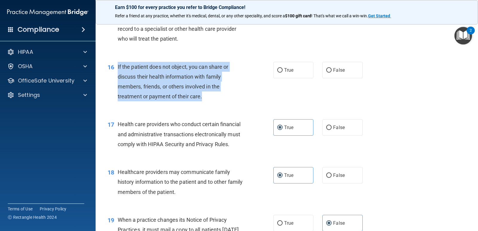
drag, startPoint x: 209, startPoint y: 105, endPoint x: 117, endPoint y: 76, distance: 96.8
click at [117, 76] on div "16 If the patient does not object, you can share or discuss their health inform…" at bounding box center [191, 83] width 184 height 43
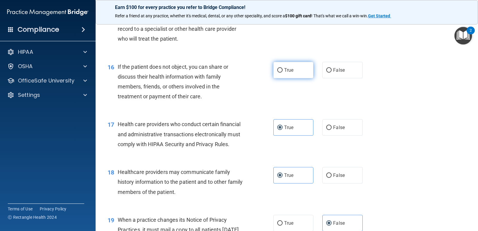
click at [284, 73] on span "True" at bounding box center [288, 70] width 9 height 6
click at [283, 73] on input "True" at bounding box center [279, 70] width 5 height 4
radio input "true"
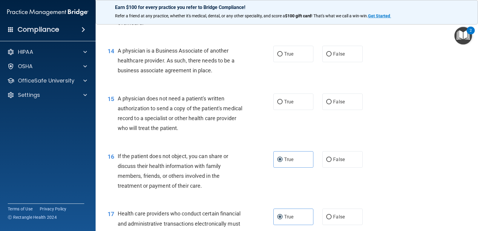
scroll to position [671, 0]
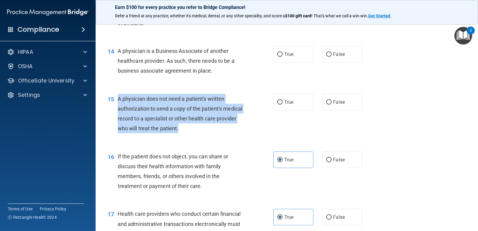
drag, startPoint x: 203, startPoint y: 140, endPoint x: 118, endPoint y: 109, distance: 90.2
click at [118, 109] on div "A physician does not need a patient's written authorization to send a copy of t…" at bounding box center [183, 114] width 131 height 40
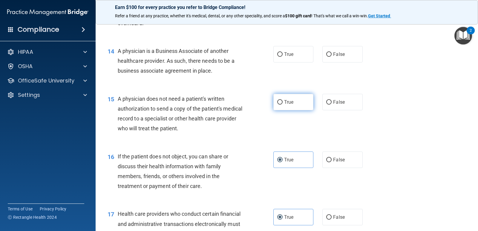
click at [296, 110] on label "True" at bounding box center [293, 102] width 40 height 16
click at [283, 105] on input "True" at bounding box center [279, 102] width 5 height 4
radio input "true"
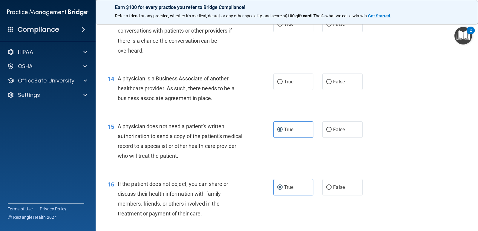
scroll to position [611, 0]
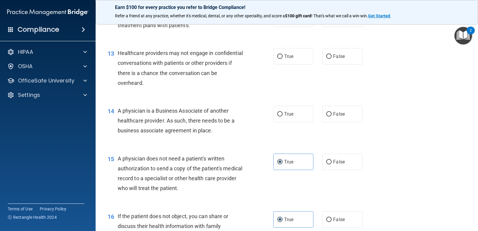
drag, startPoint x: 213, startPoint y: 141, endPoint x: 118, endPoint y: 117, distance: 98.8
click at [118, 117] on div "A physician is a Business Associate of another healthcare provider. As such, th…" at bounding box center [183, 121] width 131 height 30
click at [295, 122] on label "True" at bounding box center [293, 114] width 40 height 16
click at [283, 117] on input "True" at bounding box center [279, 114] width 5 height 4
radio input "true"
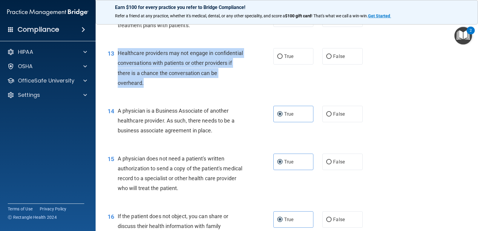
drag, startPoint x: 166, startPoint y: 97, endPoint x: 117, endPoint y: 64, distance: 58.8
click at [117, 64] on div "13 Healthcare providers may not engage in confidential conversations with patie…" at bounding box center [191, 69] width 184 height 43
click at [327, 59] on input "False" at bounding box center [328, 56] width 5 height 4
radio input "true"
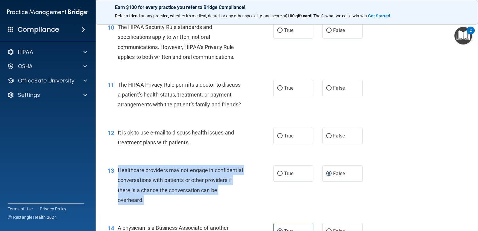
scroll to position [492, 0]
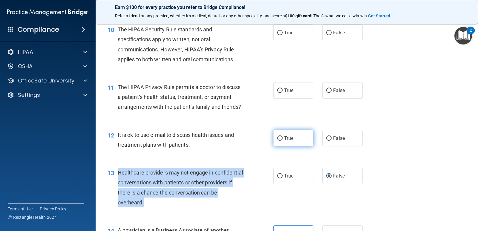
click at [278, 141] on input "True" at bounding box center [279, 138] width 5 height 4
radio input "true"
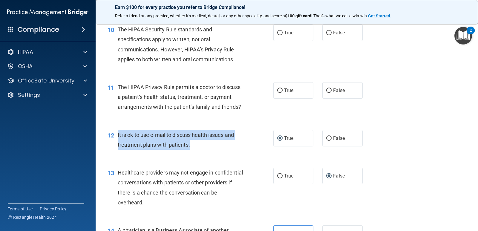
drag, startPoint x: 195, startPoint y: 155, endPoint x: 118, endPoint y: 143, distance: 78.1
click at [118, 143] on div "It is ok to use e-mail to discuss health issues and treatment plans with patien…" at bounding box center [183, 140] width 131 height 20
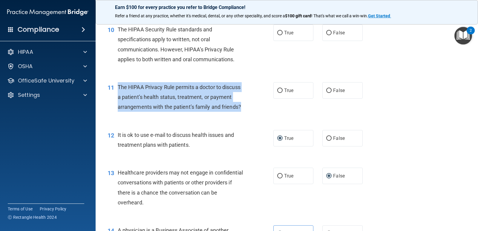
drag, startPoint x: 245, startPoint y: 119, endPoint x: 118, endPoint y: 95, distance: 129.5
click at [118, 95] on div "The HIPAA Privacy Rule permits a doctor to discuss a patient’s health status, t…" at bounding box center [183, 97] width 131 height 30
click at [280, 93] on input "True" at bounding box center [279, 90] width 5 height 4
radio input "true"
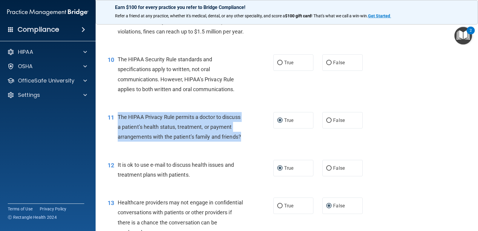
scroll to position [432, 0]
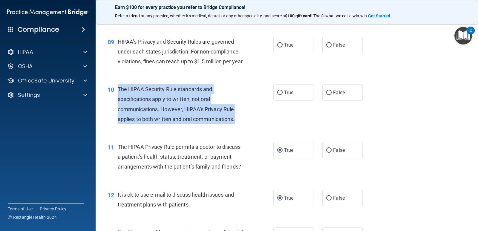
drag, startPoint x: 238, startPoint y: 130, endPoint x: 115, endPoint y: 100, distance: 126.6
click at [115, 100] on div "10 The HIPAA Security Rule standards and specifications apply to written, not o…" at bounding box center [191, 105] width 184 height 43
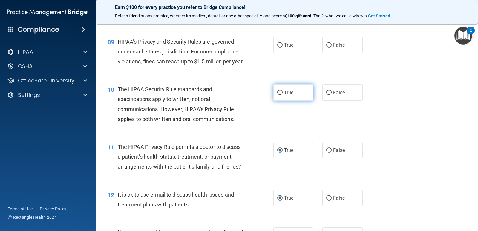
click at [290, 95] on span "True" at bounding box center [288, 93] width 9 height 6
click at [283, 95] on input "True" at bounding box center [279, 93] width 5 height 4
radio input "true"
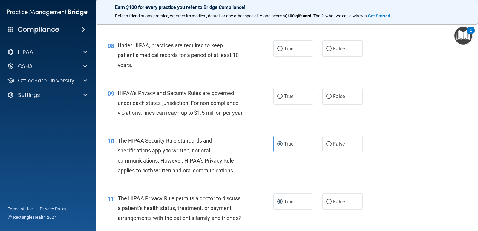
scroll to position [372, 0]
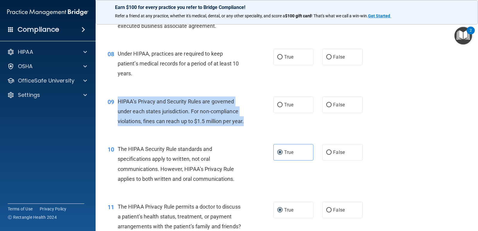
drag, startPoint x: 134, startPoint y: 132, endPoint x: 116, endPoint y: 105, distance: 33.1
click at [116, 105] on div "09 HIPAA’s Privacy and Security Rules are governed under each states jurisdicti…" at bounding box center [191, 112] width 184 height 33
drag, startPoint x: 121, startPoint y: 102, endPoint x: 271, endPoint y: 135, distance: 153.1
click at [271, 129] on div "09 HIPAA’s Privacy and Security Rules are governed under each states jurisdicti…" at bounding box center [191, 112] width 184 height 33
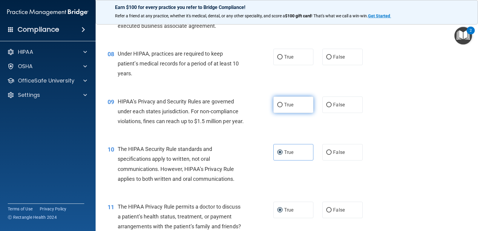
click at [275, 109] on label "True" at bounding box center [293, 104] width 40 height 16
click at [277, 107] on input "True" at bounding box center [279, 105] width 5 height 4
radio input "true"
click at [329, 62] on label "False" at bounding box center [342, 57] width 40 height 16
click at [329, 59] on input "False" at bounding box center [328, 57] width 5 height 4
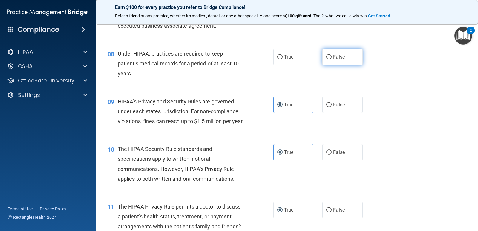
radio input "true"
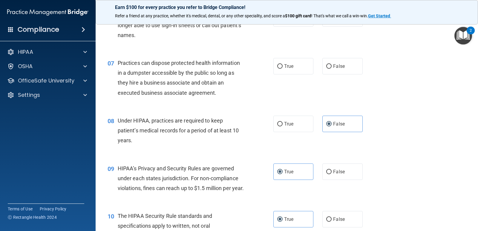
scroll to position [283, 0]
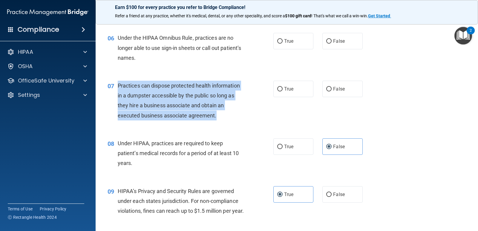
drag, startPoint x: 220, startPoint y: 118, endPoint x: 118, endPoint y: 91, distance: 105.4
click at [118, 91] on div "Practices can dispose protected health information in a dumpster accessible by …" at bounding box center [183, 101] width 131 height 40
click at [327, 90] on input "False" at bounding box center [328, 89] width 5 height 4
radio input "true"
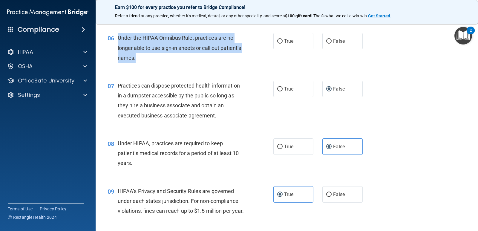
drag, startPoint x: 159, startPoint y: 60, endPoint x: 118, endPoint y: 34, distance: 48.3
click at [118, 34] on div "Under the HIPAA Omnibus Rule, practices are no longer able to use sign-in sheet…" at bounding box center [183, 48] width 131 height 30
click at [326, 42] on input "False" at bounding box center [328, 41] width 5 height 4
radio input "true"
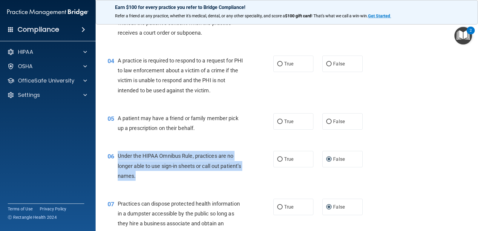
scroll to position [163, 0]
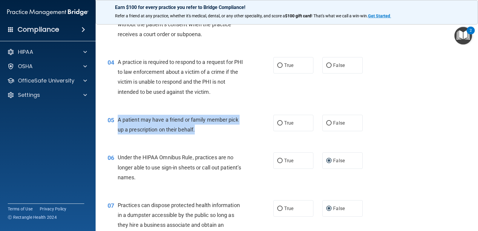
drag, startPoint x: 200, startPoint y: 133, endPoint x: 115, endPoint y: 121, distance: 85.7
click at [115, 121] on div "05 A patient may have a friend or family member pick up a prescription on their…" at bounding box center [191, 126] width 184 height 23
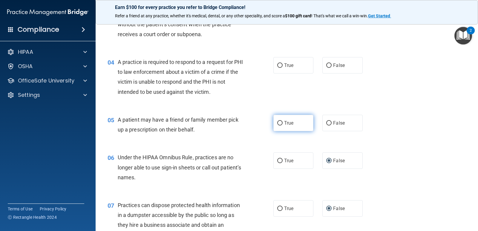
click at [276, 126] on label "True" at bounding box center [293, 123] width 40 height 16
click at [277, 125] on input "True" at bounding box center [279, 123] width 5 height 4
radio input "true"
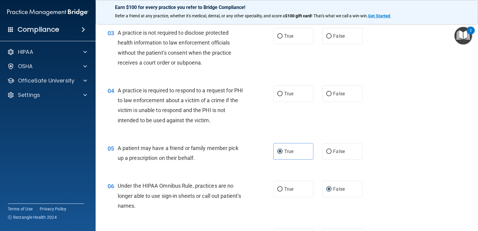
scroll to position [73, 0]
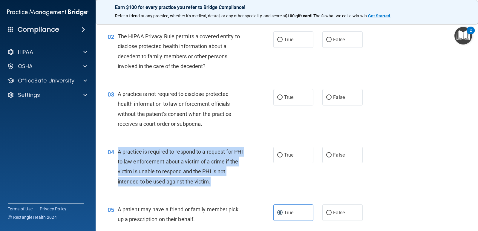
drag, startPoint x: 217, startPoint y: 185, endPoint x: 119, endPoint y: 151, distance: 103.6
click at [119, 151] on div "A practice is required to respond to a request for PHI to law enforcement about…" at bounding box center [183, 167] width 131 height 40
click at [277, 156] on input "True" at bounding box center [279, 155] width 5 height 4
radio input "true"
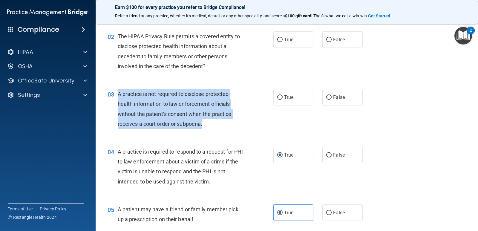
drag, startPoint x: 211, startPoint y: 121, endPoint x: 118, endPoint y: 90, distance: 97.7
click at [118, 90] on div "A practice is not required to disclose protected health information to law enfo…" at bounding box center [183, 109] width 131 height 40
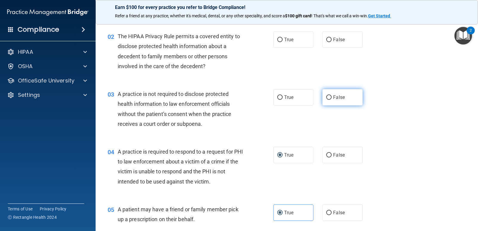
click at [333, 97] on span "False" at bounding box center [339, 97] width 12 height 6
click at [331, 97] on input "False" at bounding box center [328, 97] width 5 height 4
radio input "true"
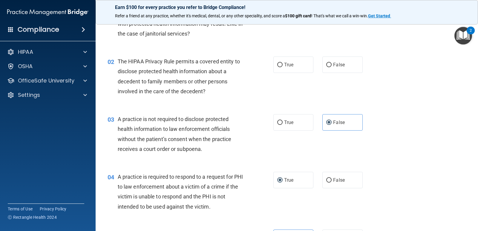
scroll to position [14, 0]
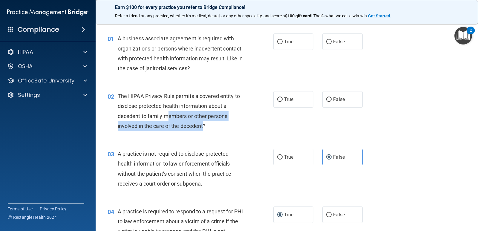
drag, startPoint x: 204, startPoint y: 127, endPoint x: 170, endPoint y: 117, distance: 36.0
click at [170, 117] on span "The HIPAA Privacy Rule permits a covered entity to disclose protected health in…" at bounding box center [179, 111] width 122 height 36
click at [222, 128] on div "The HIPAA Privacy Rule permits a covered entity to disclose protected health in…" at bounding box center [183, 111] width 131 height 40
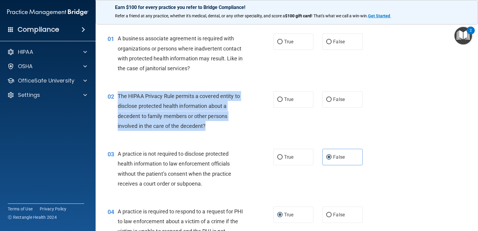
drag, startPoint x: 207, startPoint y: 126, endPoint x: 119, endPoint y: 91, distance: 94.9
click at [119, 91] on div "The HIPAA Privacy Rule permits a covered entity to disclose protected health in…" at bounding box center [183, 111] width 131 height 40
click at [280, 101] on label "True" at bounding box center [293, 99] width 40 height 16
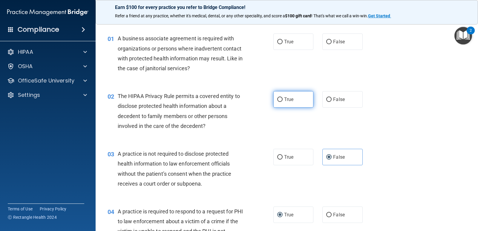
click at [280, 96] on label "True" at bounding box center [293, 99] width 40 height 16
click at [280, 97] on input "True" at bounding box center [279, 99] width 5 height 4
radio input "true"
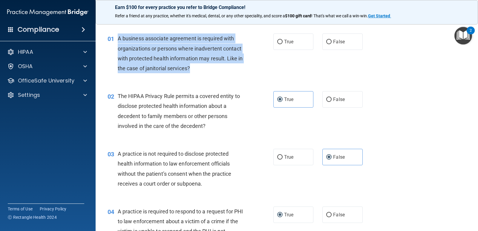
drag, startPoint x: 201, startPoint y: 72, endPoint x: 117, endPoint y: 42, distance: 88.6
click at [117, 42] on div "01 A business associate agreement is required with organizations or persons whe…" at bounding box center [191, 54] width 184 height 43
click at [277, 42] on input "True" at bounding box center [279, 42] width 5 height 4
radio input "true"
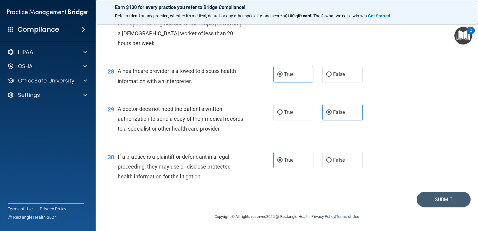
scroll to position [1358, 0]
click at [451, 202] on button "Submit" at bounding box center [444, 199] width 54 height 15
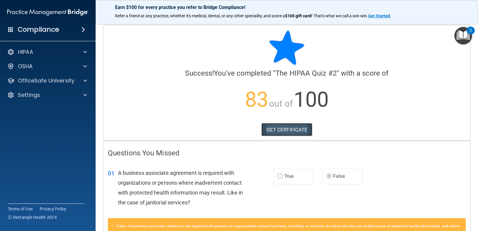
click at [284, 131] on link "GET CERTIFICATE" at bounding box center [286, 129] width 51 height 13
click at [53, 83] on p "OfficeSafe University" at bounding box center [46, 80] width 56 height 7
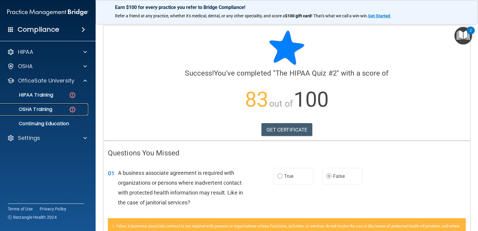
click at [70, 114] on link "OSHA Training" at bounding box center [41, 109] width 94 height 12
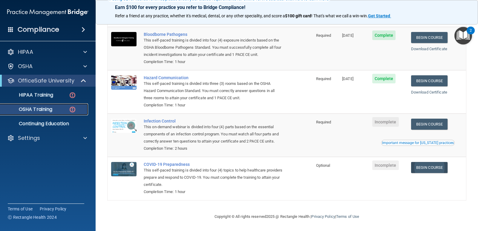
scroll to position [65, 0]
click at [435, 119] on link "Begin Course" at bounding box center [429, 124] width 36 height 11
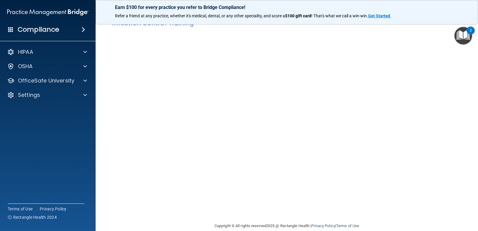
scroll to position [25, 0]
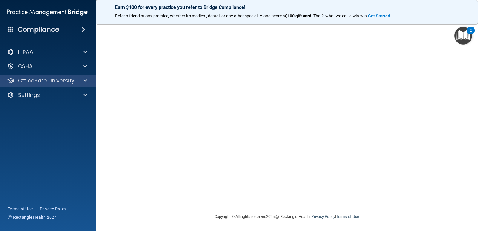
click at [39, 86] on div "OfficeSafe University" at bounding box center [48, 81] width 96 height 12
click at [82, 80] on div at bounding box center [84, 80] width 15 height 7
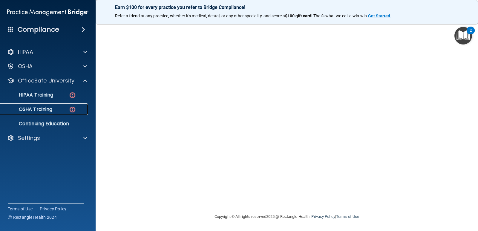
click at [65, 110] on div "OSHA Training" at bounding box center [45, 109] width 82 height 6
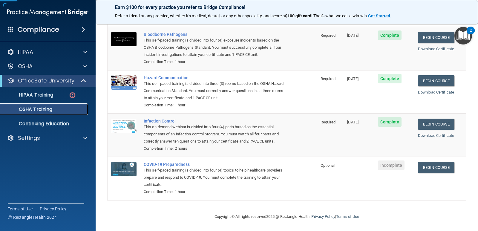
scroll to position [49, 0]
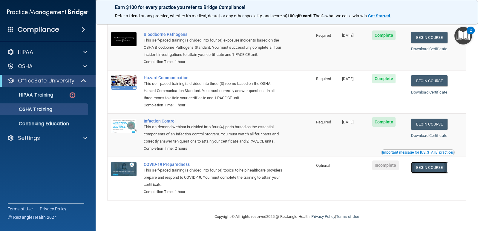
click at [416, 168] on link "Begin Course" at bounding box center [429, 167] width 36 height 11
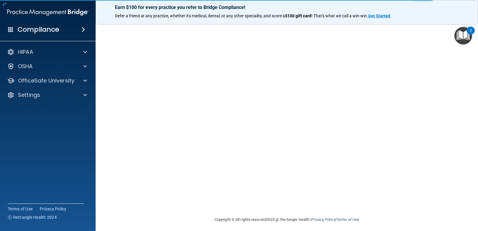
scroll to position [25, 0]
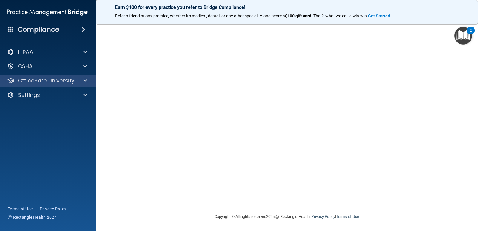
click at [54, 86] on div "OfficeSafe University" at bounding box center [48, 81] width 96 height 12
click at [89, 83] on div at bounding box center [84, 80] width 15 height 7
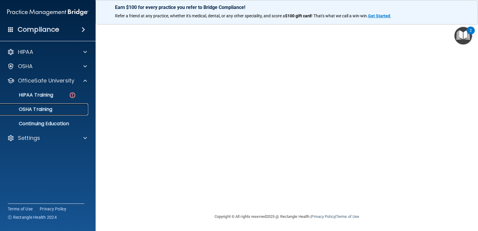
click at [65, 112] on div "OSHA Training" at bounding box center [45, 109] width 82 height 6
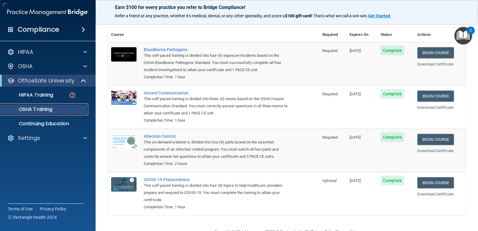
scroll to position [42, 0]
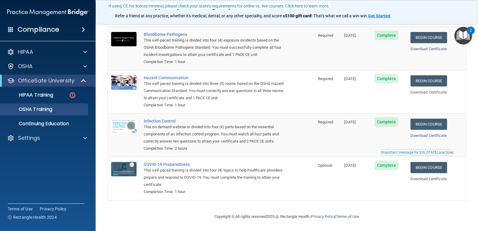
click at [410, 151] on div "Important message for [US_STATE] practices" at bounding box center [418, 153] width 72 height 4
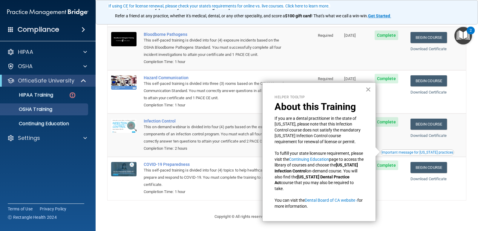
click at [368, 88] on button "×" at bounding box center [368, 90] width 6 height 10
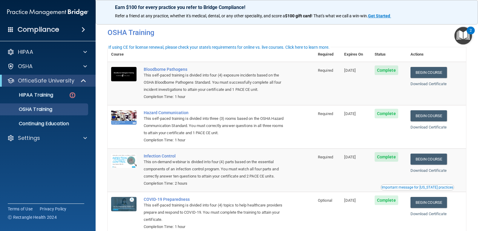
scroll to position [0, 0]
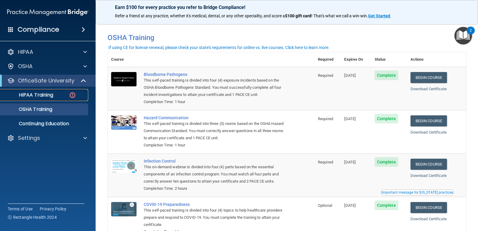
click at [48, 99] on link "HIPAA Training" at bounding box center [41, 95] width 94 height 12
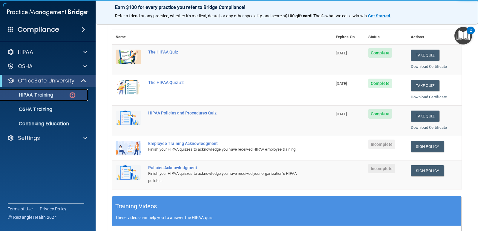
scroll to position [149, 0]
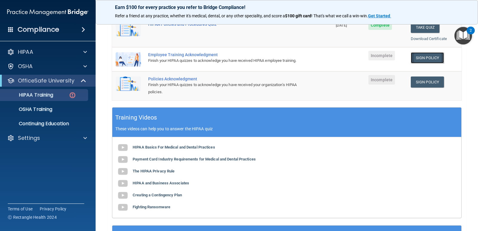
click at [418, 59] on link "Sign Policy" at bounding box center [427, 57] width 33 height 11
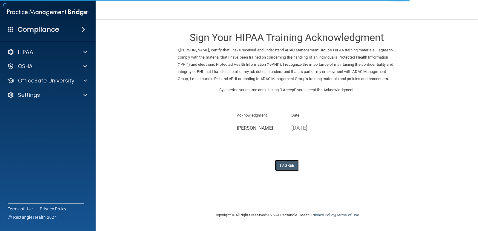
click at [278, 171] on button "I Agree" at bounding box center [287, 165] width 24 height 11
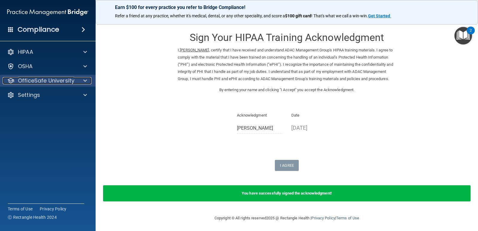
click at [59, 82] on p "OfficeSafe University" at bounding box center [46, 80] width 56 height 7
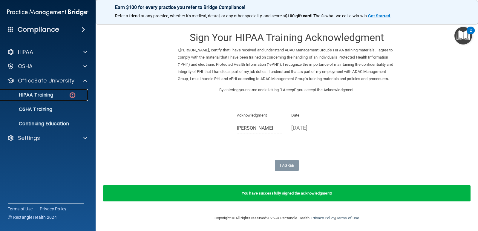
click at [66, 97] on div "HIPAA Training" at bounding box center [45, 95] width 82 height 6
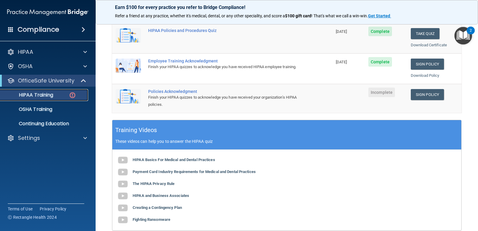
scroll to position [149, 0]
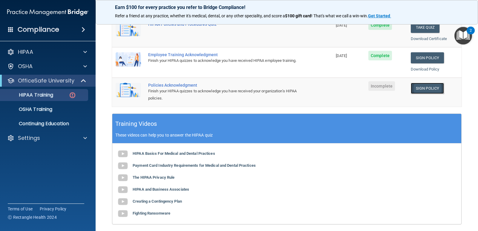
click at [424, 86] on link "Sign Policy" at bounding box center [427, 88] width 33 height 11
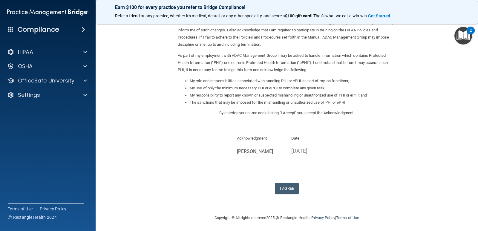
scroll to position [43, 0]
click at [285, 190] on button "I Agree" at bounding box center [287, 187] width 24 height 11
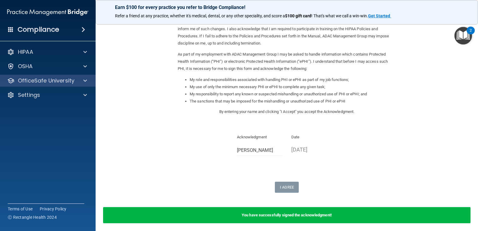
click at [67, 85] on div "OfficeSafe University" at bounding box center [48, 81] width 96 height 12
click at [87, 81] on div at bounding box center [84, 80] width 15 height 7
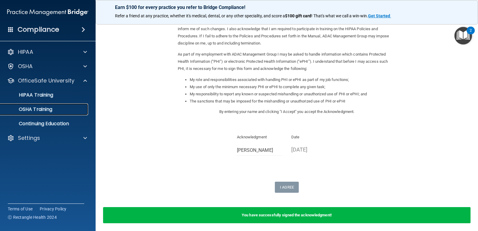
click at [73, 109] on div "OSHA Training" at bounding box center [45, 109] width 82 height 6
